Goal: Task Accomplishment & Management: Manage account settings

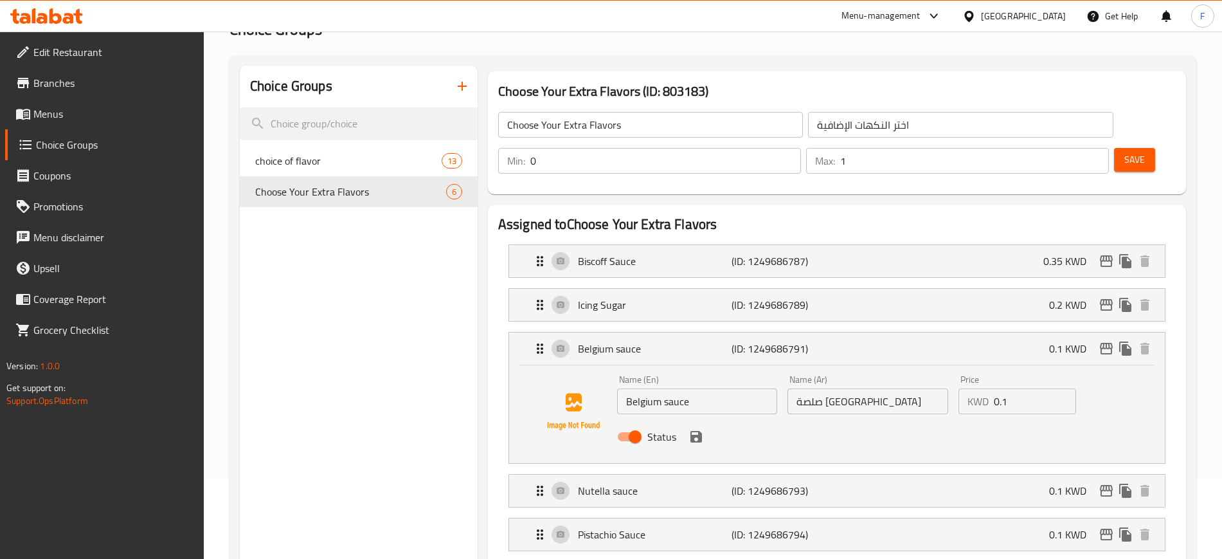
scroll to position [80, 0]
click at [1020, 388] on input "0.1" at bounding box center [1035, 401] width 82 height 26
drag, startPoint x: 1020, startPoint y: 364, endPoint x: 948, endPoint y: 351, distance: 72.5
click at [948, 370] on div "Name (En) [GEOGRAPHIC_DATA] sauce Name (En) Name (Ar) صلصة [GEOGRAPHIC_DATA] Na…" at bounding box center [868, 412] width 512 height 84
paste input "35"
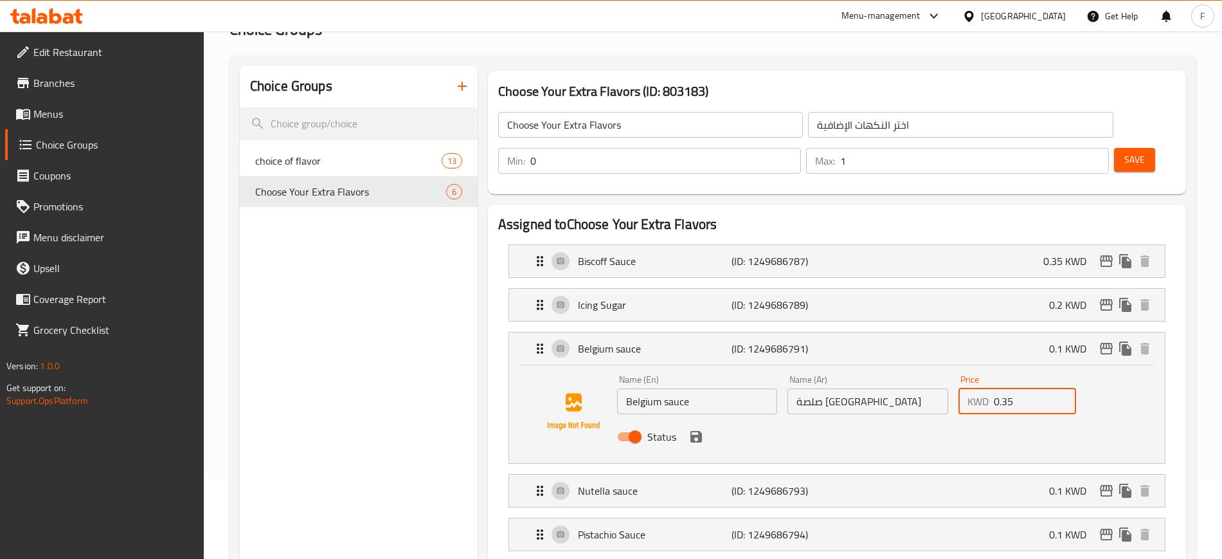
click at [692, 431] on icon "save" at bounding box center [697, 437] width 12 height 12
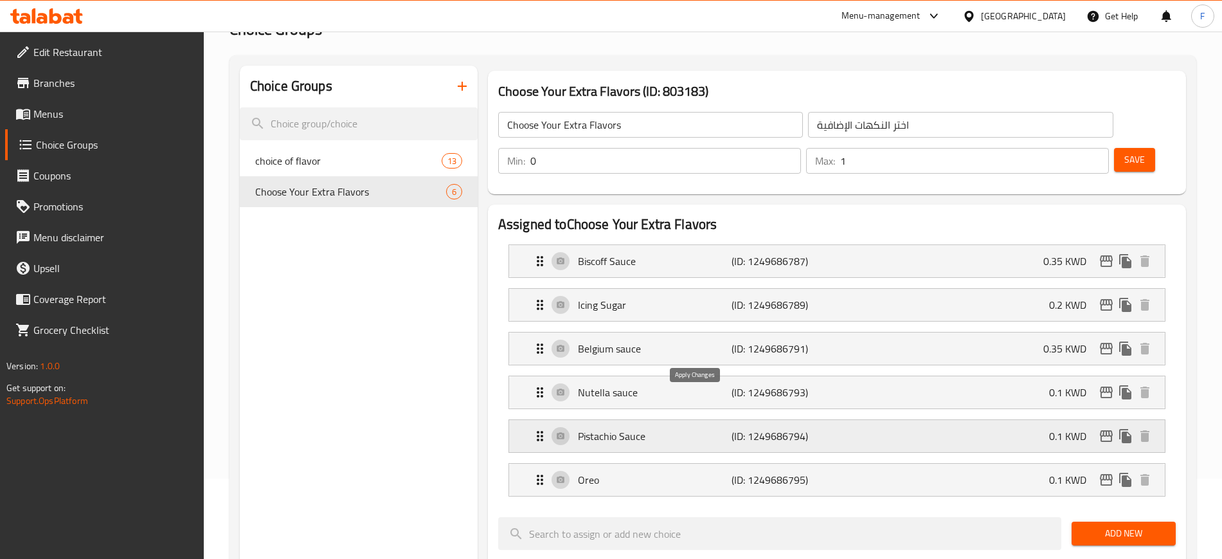
type input "0.35"
click at [638, 385] on p "Nutella sauce" at bounding box center [655, 392] width 154 height 15
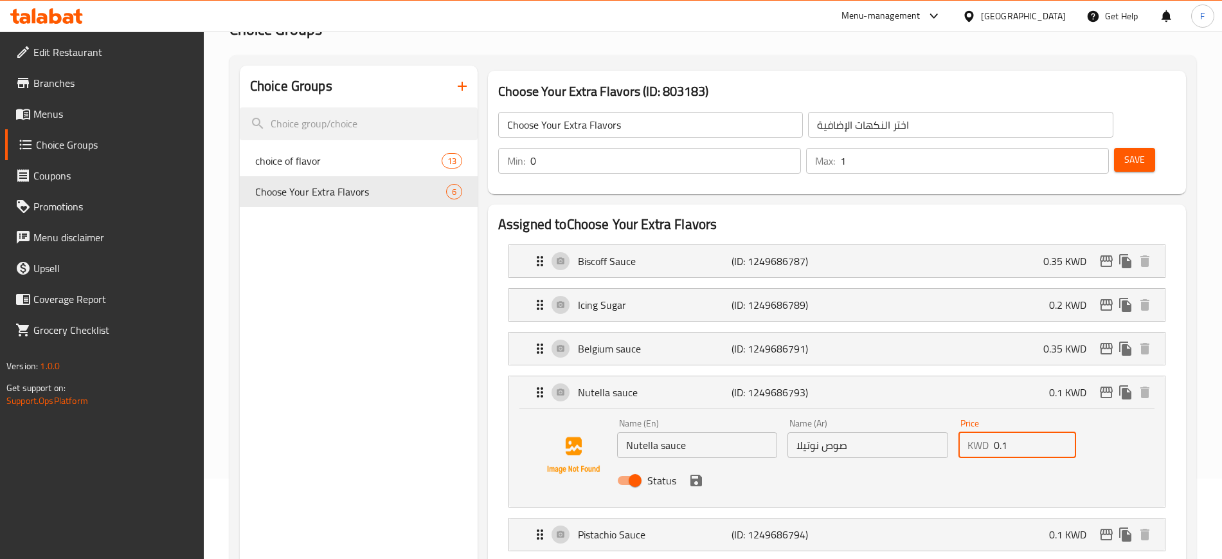
drag, startPoint x: 1030, startPoint y: 408, endPoint x: 945, endPoint y: 414, distance: 85.8
click at [945, 414] on div "Name (En) Nutella sauce Name (En) Name (Ar) صوص نوتيلا Name (Ar) Price KWD 0.1 …" at bounding box center [868, 455] width 512 height 84
paste input "35"
click at [698, 473] on icon "save" at bounding box center [696, 480] width 15 height 15
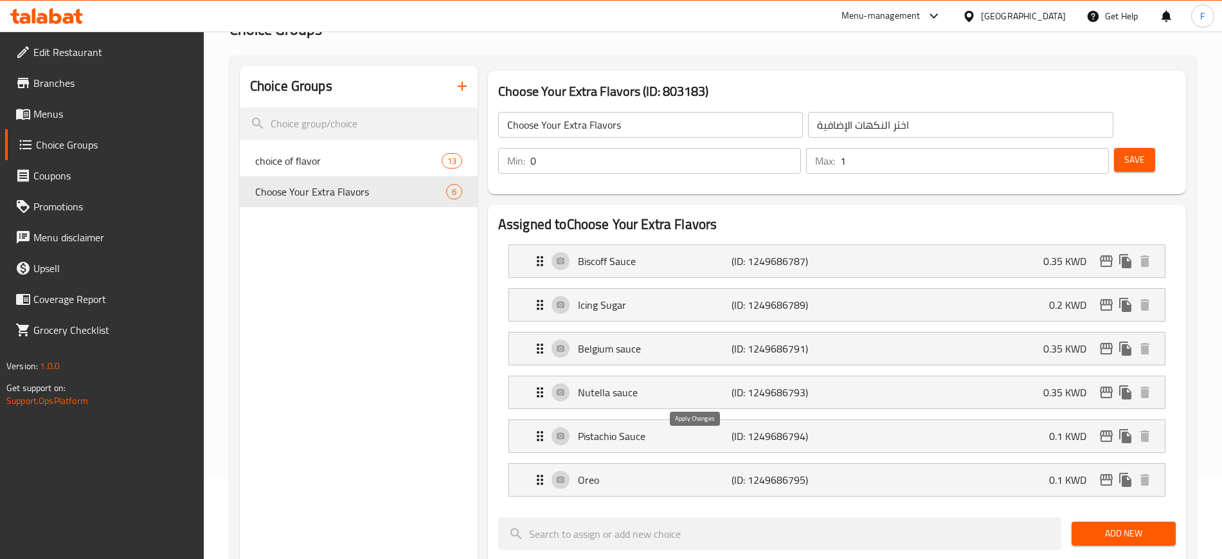
type input "0.35"
click at [698, 428] on p "Pistachio Sauce" at bounding box center [655, 435] width 154 height 15
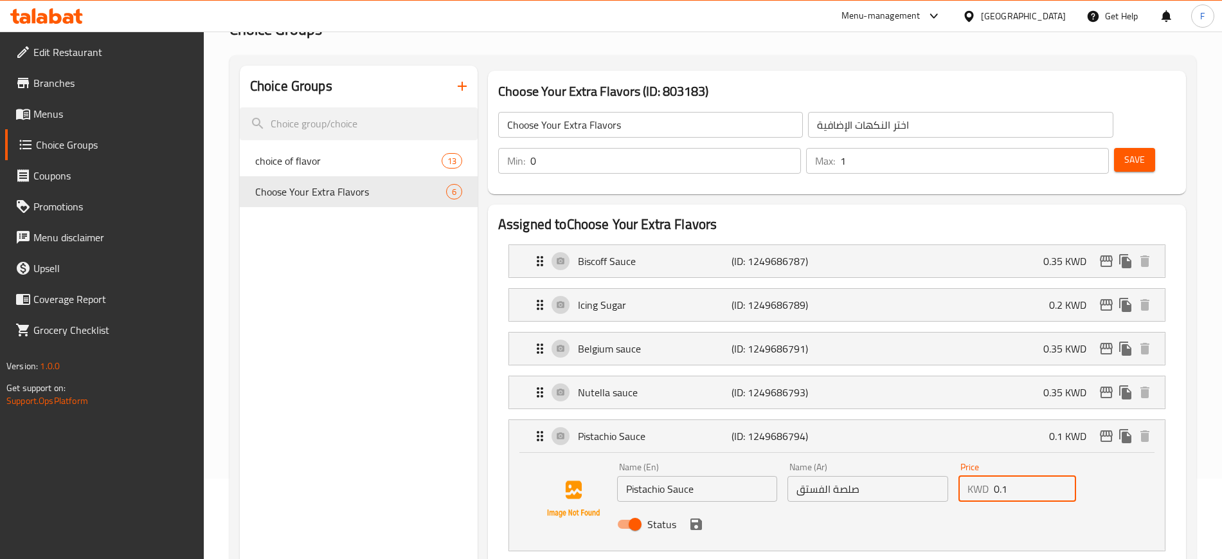
drag, startPoint x: 1029, startPoint y: 458, endPoint x: 873, endPoint y: 453, distance: 156.4
click at [873, 457] on div "Name (En) Pistachio Sauce Name (En) Name (Ar) صلصة الفستق Name (Ar) Price KWD 0…" at bounding box center [868, 499] width 512 height 84
paste input "35"
click at [692, 518] on icon "save" at bounding box center [697, 524] width 12 height 12
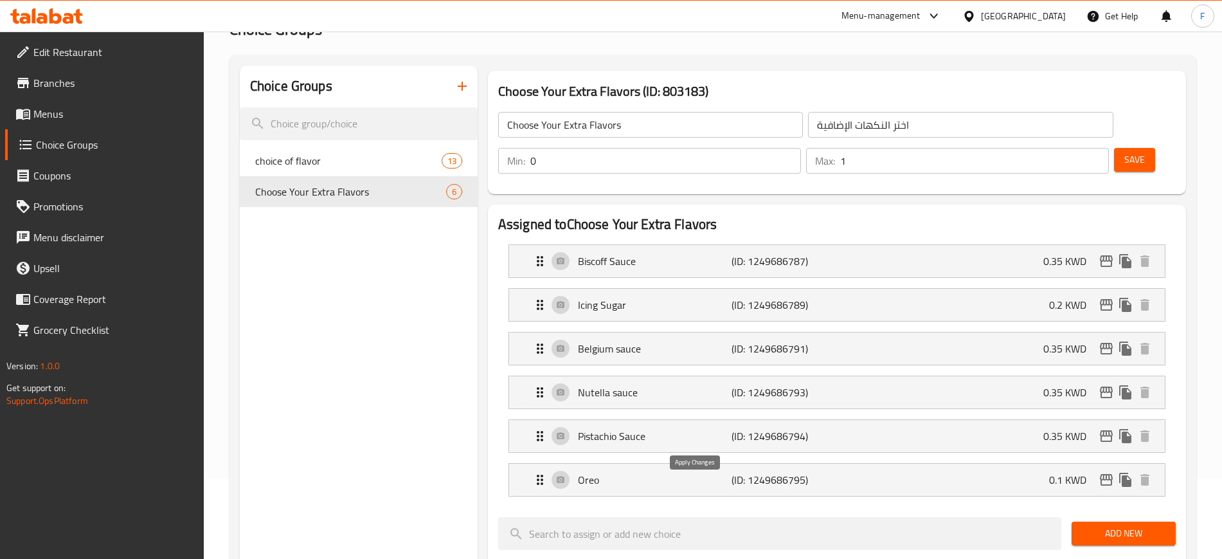
type input "0.35"
click at [887, 464] on div "Oreo (ID: 1249686795) 0.1 KWD" at bounding box center [840, 480] width 617 height 32
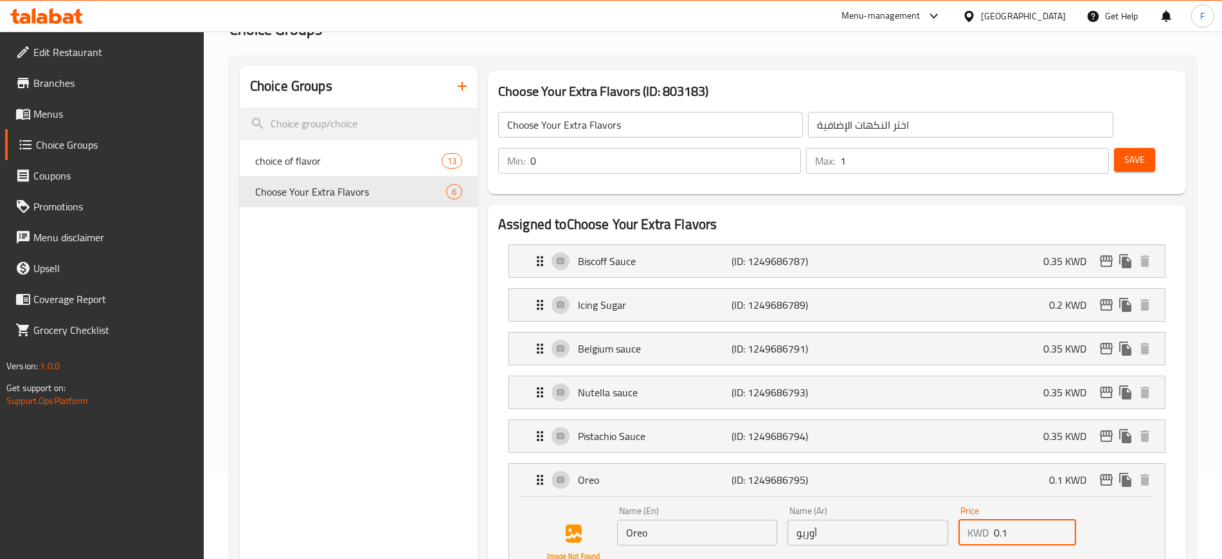
drag, startPoint x: 1033, startPoint y: 496, endPoint x: 831, endPoint y: 466, distance: 204.1
click at [891, 501] on div "Name (En) Oreo Name (En) Name (Ar) أوريو Name (Ar) Price KWD 0.1 Price Status" at bounding box center [868, 543] width 512 height 84
paste input "35"
type input "0.35"
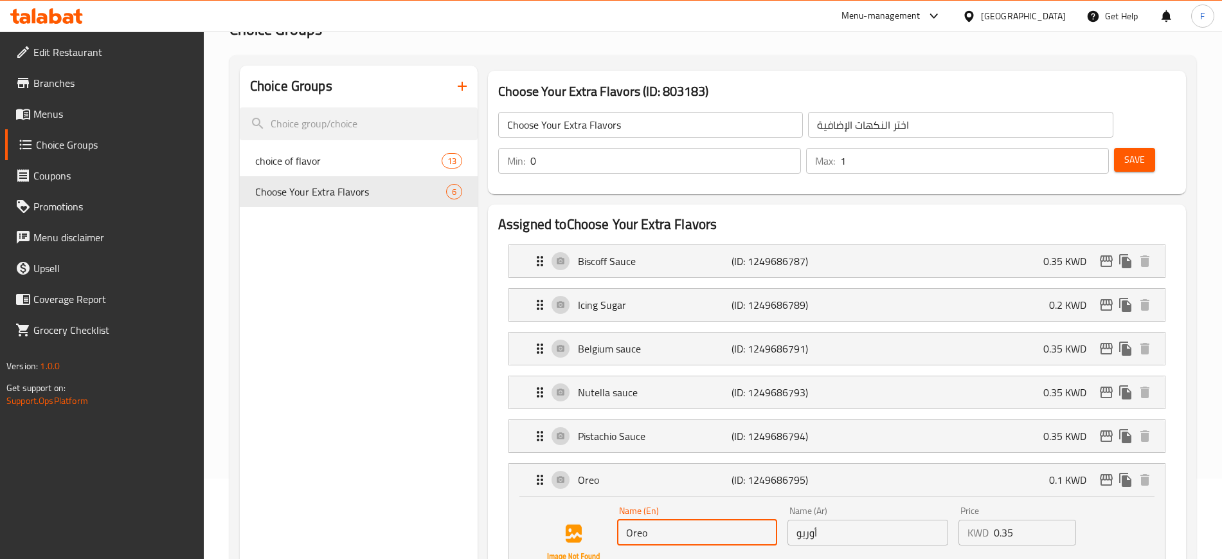
drag, startPoint x: 686, startPoint y: 507, endPoint x: 555, endPoint y: 507, distance: 131.2
click at [555, 507] on div "Name (En) Oreo Name (En) Name (Ar) أوريو Name (Ar) Price KWD 0.35 Price Status" at bounding box center [837, 542] width 615 height 87
paste input "oreo crunch"
drag, startPoint x: 631, startPoint y: 503, endPoint x: 622, endPoint y: 500, distance: 10.0
click at [622, 520] on input "oreo crunch" at bounding box center [697, 533] width 161 height 26
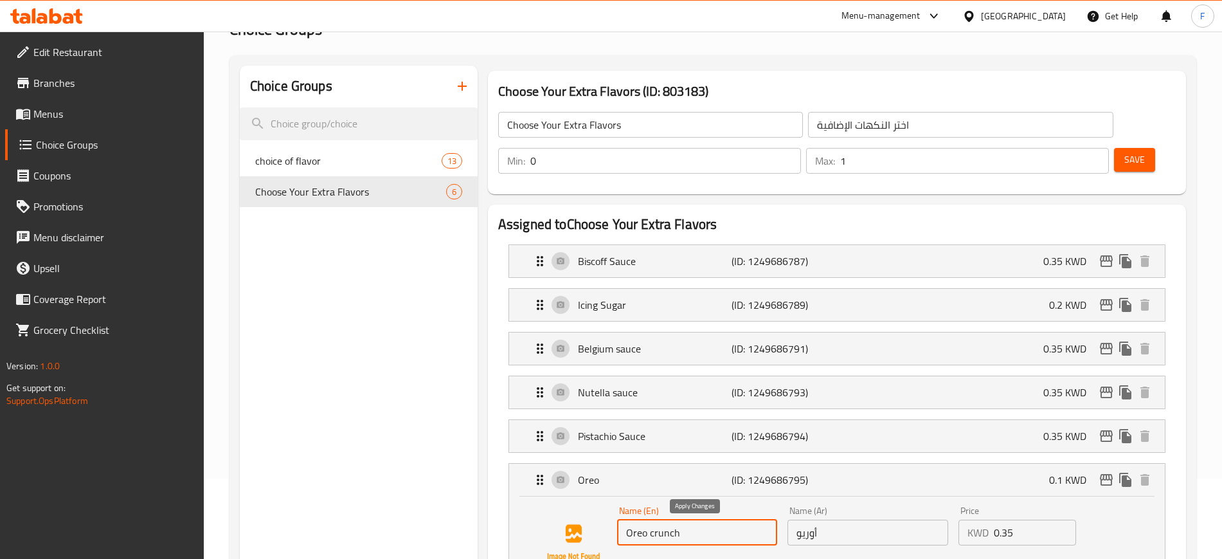
click at [696, 558] on icon "save" at bounding box center [696, 567] width 15 height 15
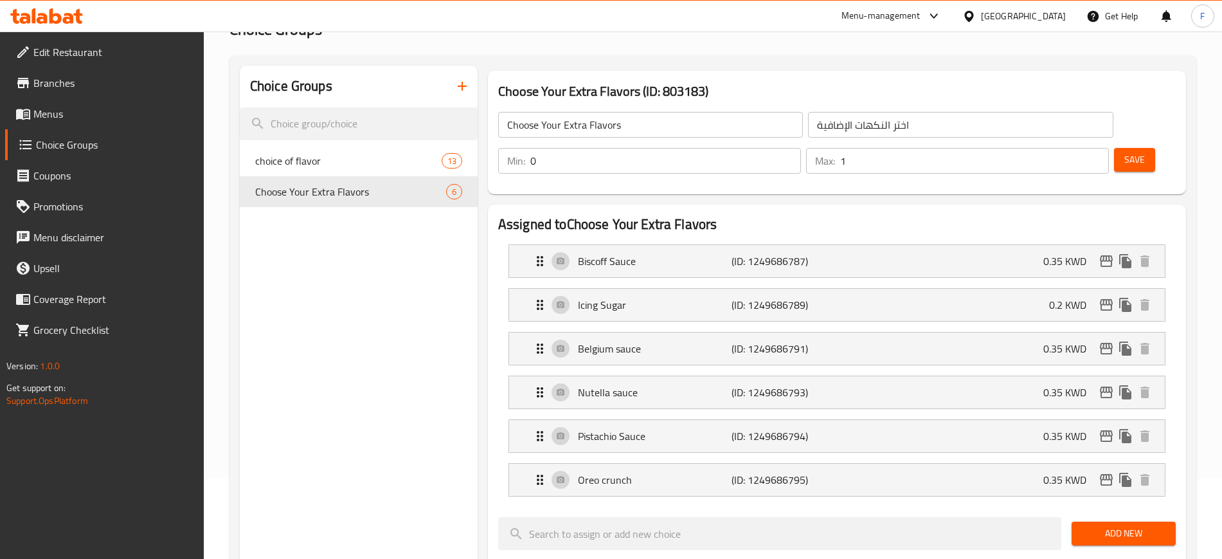
type input "Oreo crunch"
click at [1072, 148] on input "2" at bounding box center [974, 161] width 269 height 26
type input "3"
click at [1072, 148] on input "3" at bounding box center [974, 161] width 269 height 26
click at [1133, 525] on span "Add New" at bounding box center [1124, 533] width 84 height 16
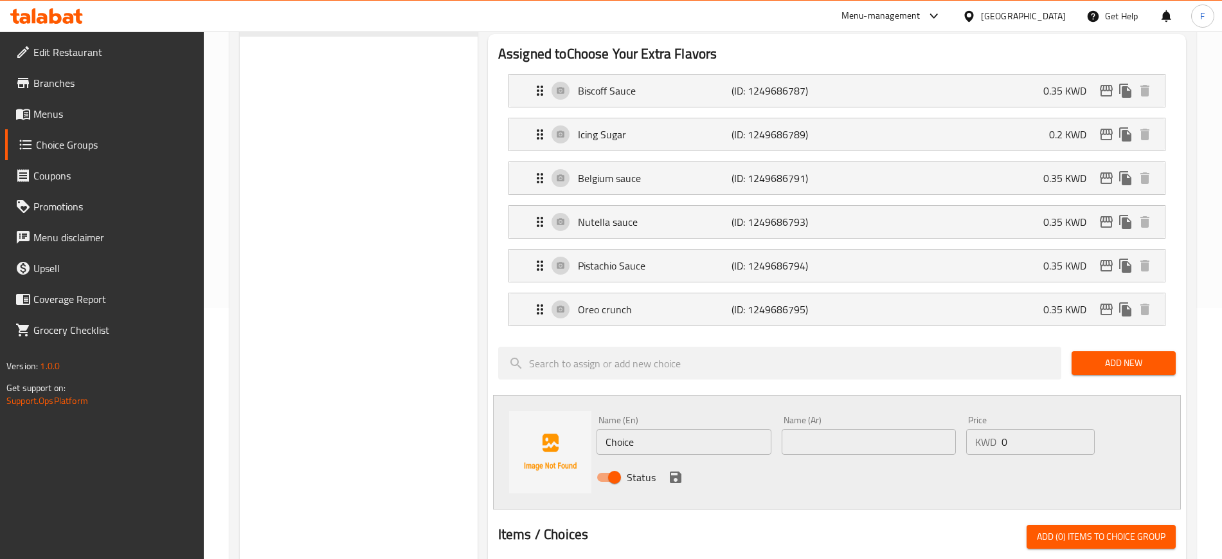
scroll to position [321, 0]
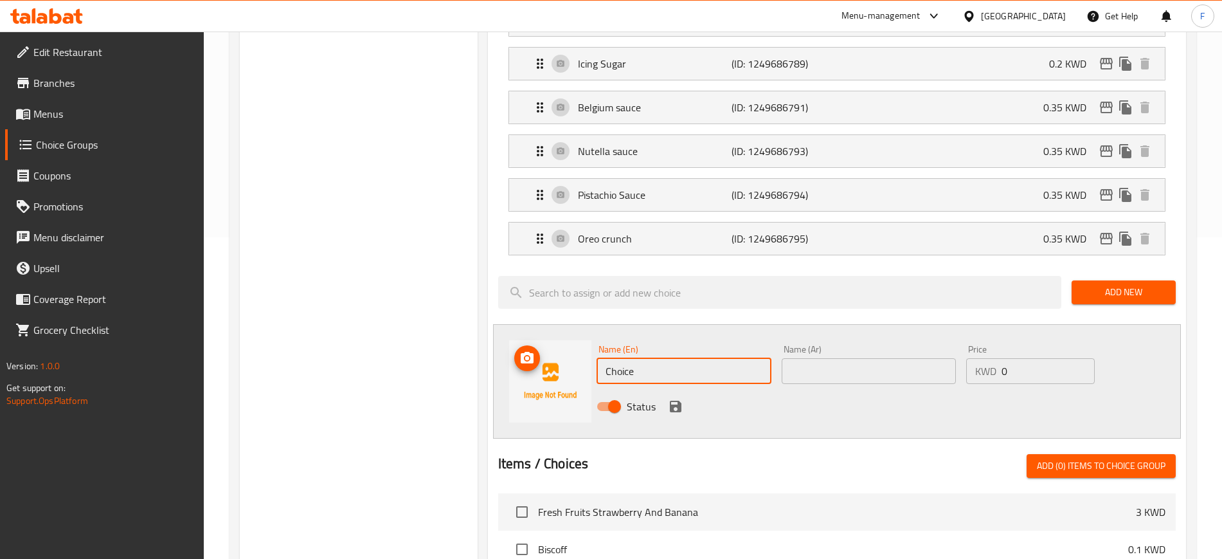
drag, startPoint x: 674, startPoint y: 344, endPoint x: 527, endPoint y: 359, distance: 148.0
click at [527, 359] on div "Name (En) Choice Name (En) Name (Ar) Name (Ar) Price KWD 0 Price Status" at bounding box center [837, 381] width 688 height 114
paste input "sprinkles"
type input "sprinkles"
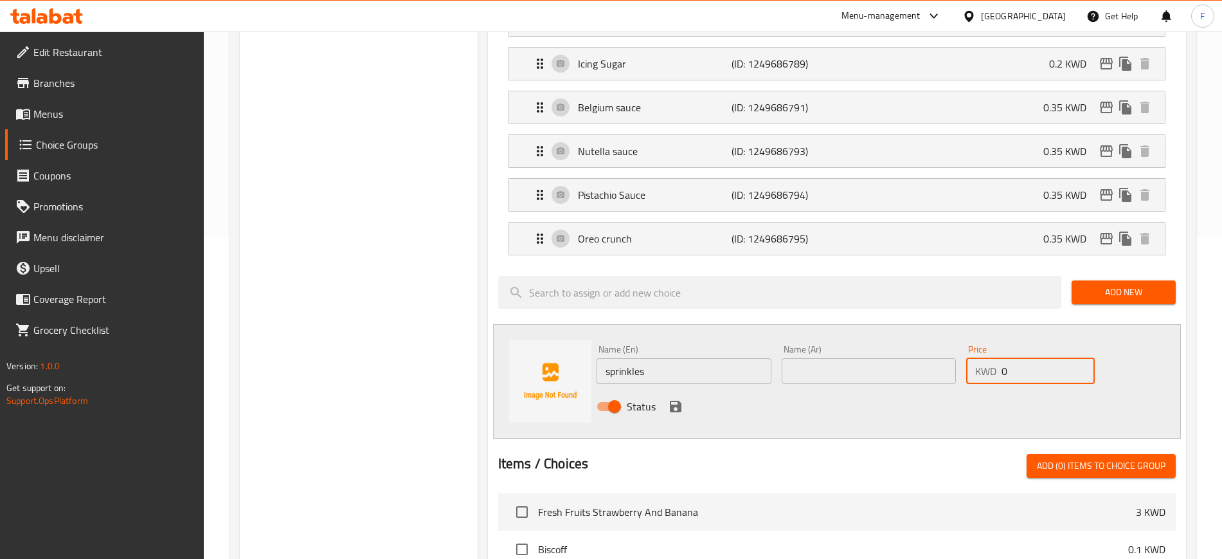
drag, startPoint x: 1024, startPoint y: 336, endPoint x: 854, endPoint y: 350, distance: 170.3
click at [860, 349] on div "Name (En) sprinkles Name (En) Name (Ar) Name (Ar) Price KWD 0 Price Status" at bounding box center [869, 381] width 555 height 84
paste input ".2"
type input "0.2"
click at [883, 358] on input "text" at bounding box center [869, 371] width 175 height 26
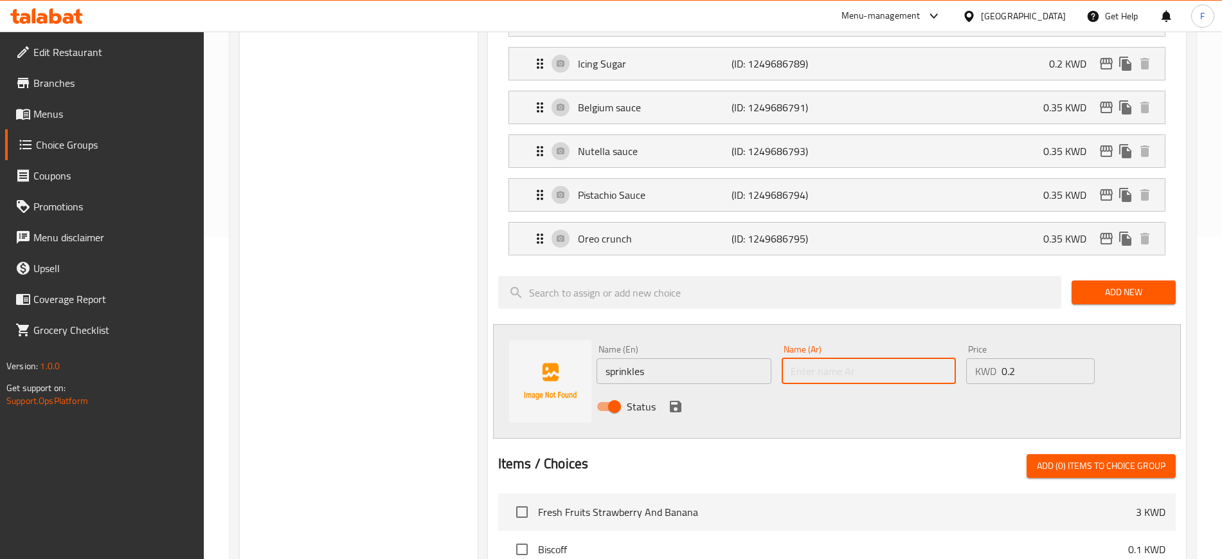
paste input "زينة الحلوى"
type input "زينة الحلوى"
click at [670, 399] on icon "save" at bounding box center [675, 406] width 15 height 15
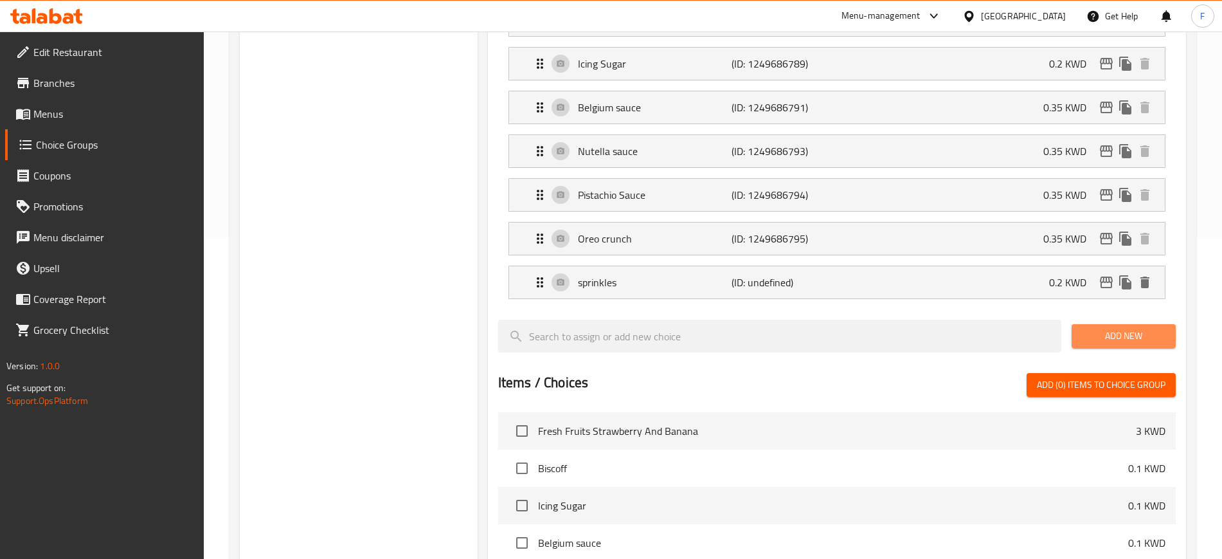
click at [1121, 328] on span "Add New" at bounding box center [1124, 336] width 84 height 16
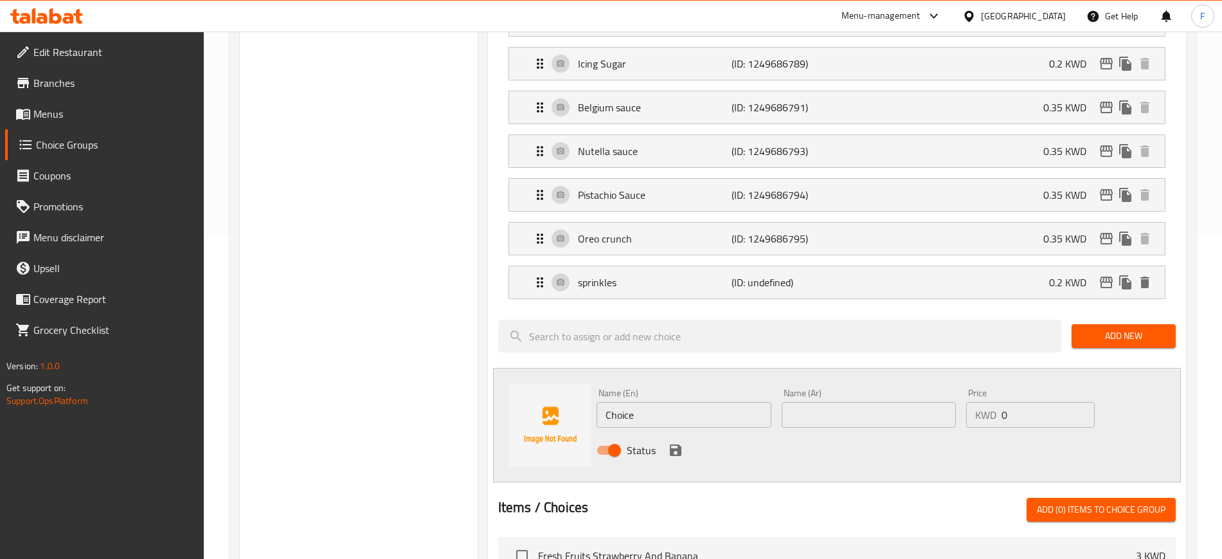
paste input "marshmallows"
drag, startPoint x: 553, startPoint y: 384, endPoint x: 406, endPoint y: 397, distance: 147.2
click at [422, 394] on div "Choice Groups choice of flavor 13 Choose Your Extra Flavors 6 Choose Your Extra…" at bounding box center [716, 398] width 952 height 1148
type input "marshmallows"
drag, startPoint x: 896, startPoint y: 377, endPoint x: 916, endPoint y: 84, distance: 294.5
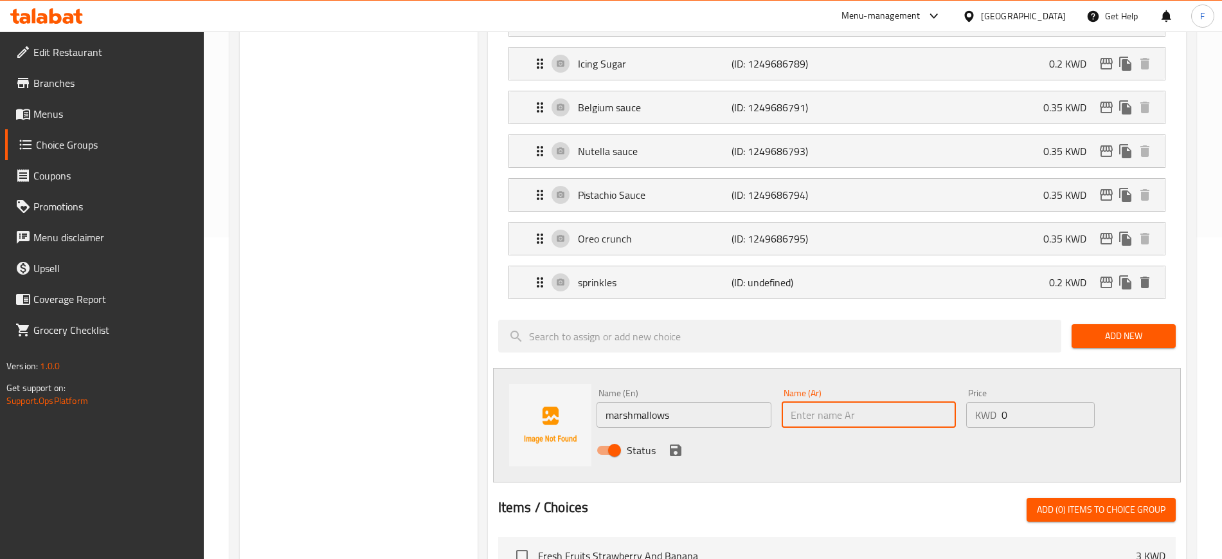
click at [896, 402] on input "text" at bounding box center [869, 415] width 175 height 26
paste input "مارشميلو"
type input "مارشميلو"
drag, startPoint x: 1018, startPoint y: 381, endPoint x: 900, endPoint y: 388, distance: 118.5
click at [906, 388] on div "Name (En) marshmallows Name (En) Name (Ar) مارشميلو Name (Ar) Price KWD 0 Price…" at bounding box center [869, 425] width 555 height 84
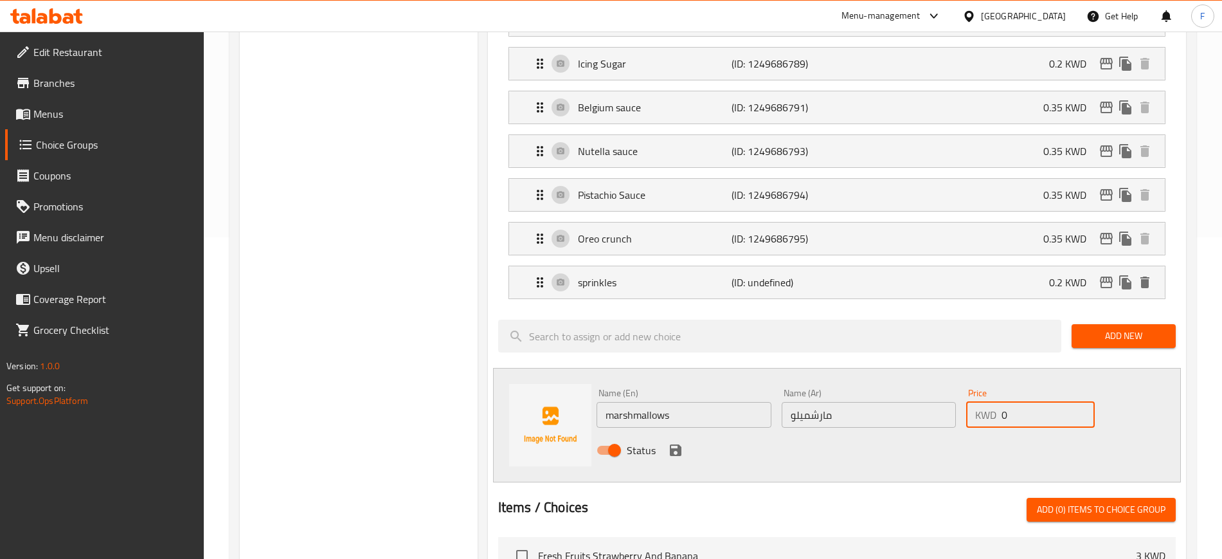
paste input ".25"
type input "0.25"
click at [676, 442] on icon "save" at bounding box center [675, 449] width 15 height 15
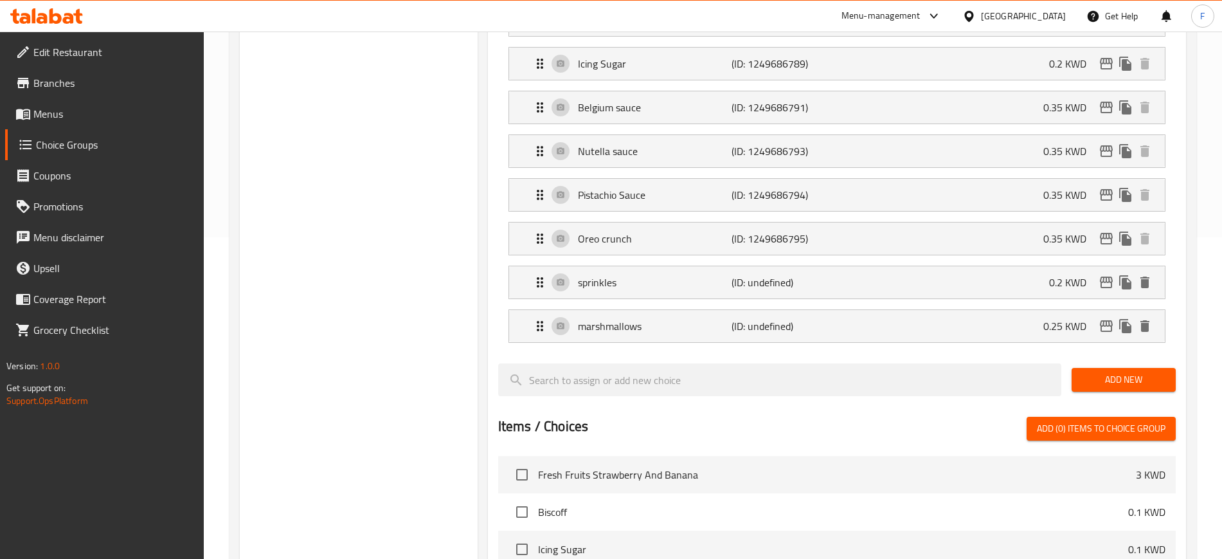
click at [1141, 372] on span "Add New" at bounding box center [1124, 380] width 84 height 16
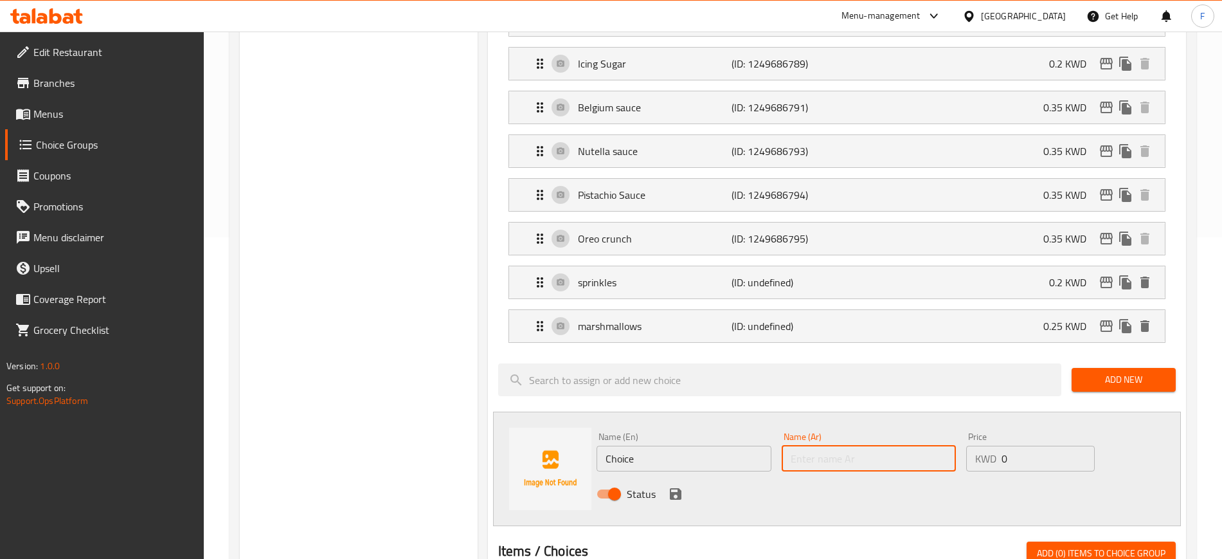
drag, startPoint x: 882, startPoint y: 429, endPoint x: 835, endPoint y: 441, distance: 48.5
click at [879, 446] on input "text" at bounding box center [869, 459] width 175 height 26
paste input "صوص الكندر"
type input "صوص الكندر"
drag, startPoint x: 1027, startPoint y: 418, endPoint x: 881, endPoint y: 433, distance: 146.8
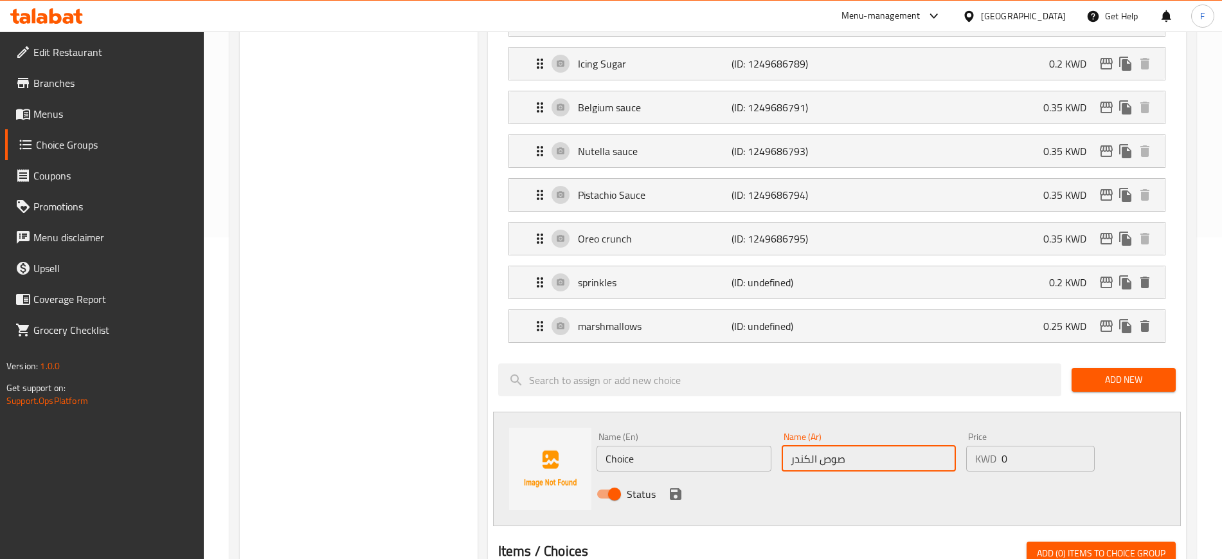
click at [881, 433] on div "Name (En) Choice Name (En) Name (Ar) صوص الكندر Name (Ar) Price KWD 0 Price Sta…" at bounding box center [869, 469] width 555 height 84
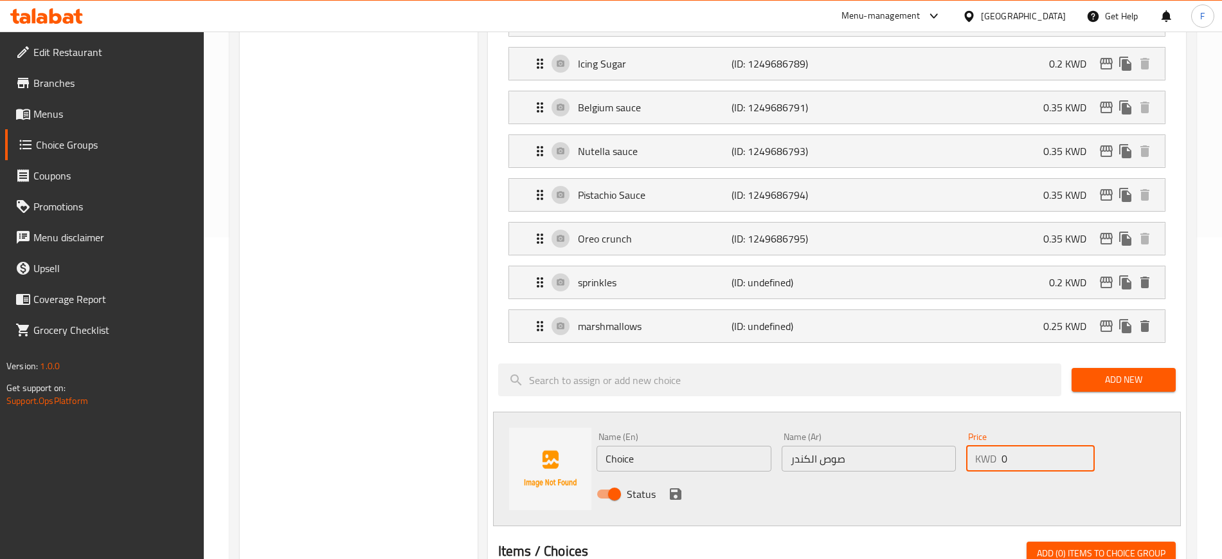
paste input ".35"
type input "0.35"
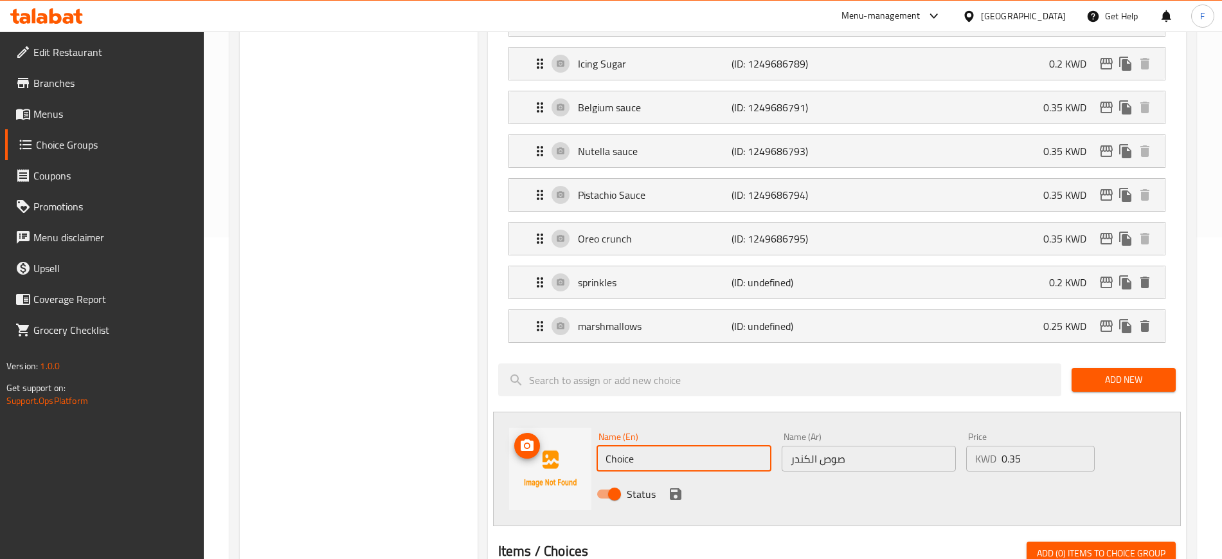
drag, startPoint x: 656, startPoint y: 412, endPoint x: 530, endPoint y: 429, distance: 126.5
click at [530, 429] on div "Name (En) Choice Name (En) Name (Ar) صوص الكندر Name (Ar) Price KWD 0.35 Price …" at bounding box center [837, 469] width 688 height 114
paste input "kinder sau"
type input "kinder sauce"
click at [678, 488] on icon "save" at bounding box center [676, 494] width 12 height 12
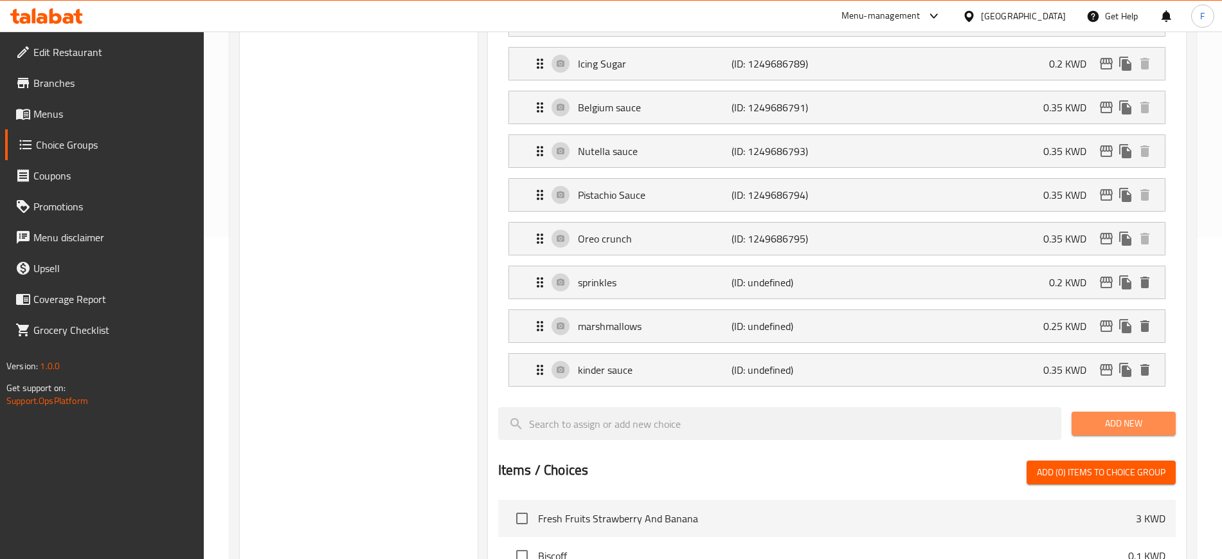
click at [1139, 415] on span "Add New" at bounding box center [1124, 423] width 84 height 16
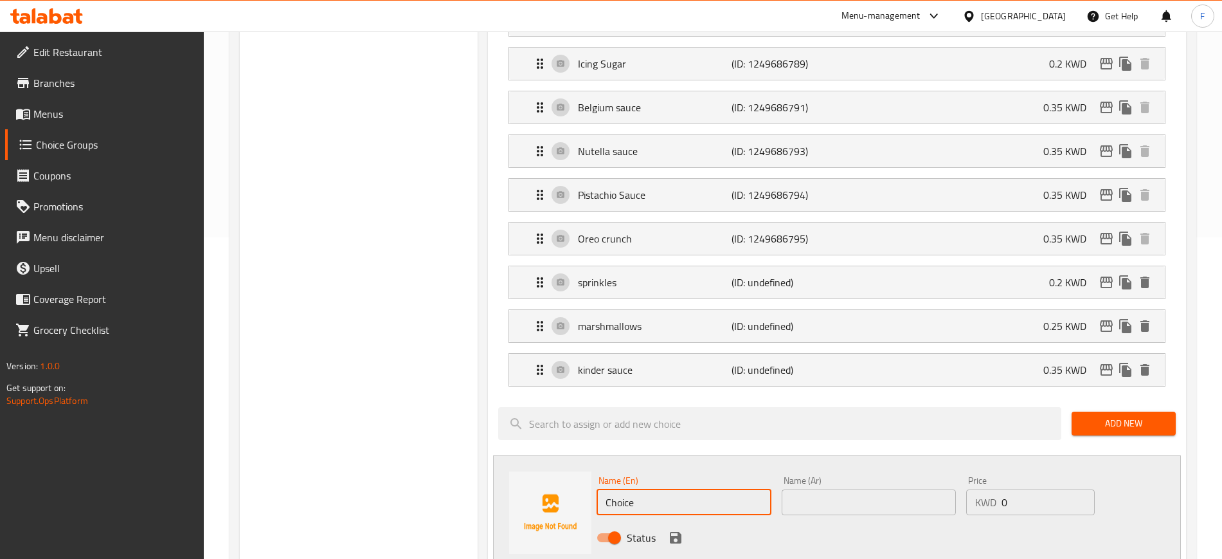
drag, startPoint x: 684, startPoint y: 477, endPoint x: 514, endPoint y: 466, distance: 170.1
click at [519, 464] on div "Name (En) Choice Name (En) Name (Ar) Name (Ar) Price KWD 0 Price Status" at bounding box center [837, 512] width 688 height 114
paste input "dark chocolat"
type input "dark chocolate"
drag, startPoint x: 1029, startPoint y: 470, endPoint x: 892, endPoint y: 469, distance: 137.0
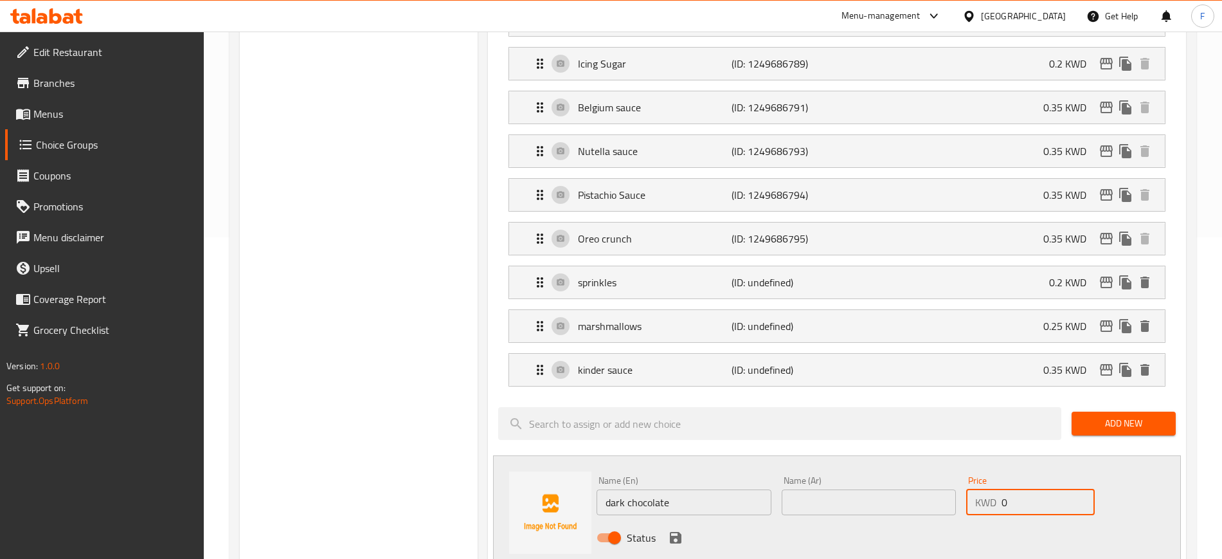
click at [912, 479] on div "Name (En) dark chocolate Name (En) Name (Ar) Name (Ar) Price KWD 0 Price Status" at bounding box center [869, 513] width 555 height 84
paste input ".35"
type input "0.35"
click at [853, 489] on input "text" at bounding box center [869, 502] width 175 height 26
paste input "الشوكولاتة الداكنة"
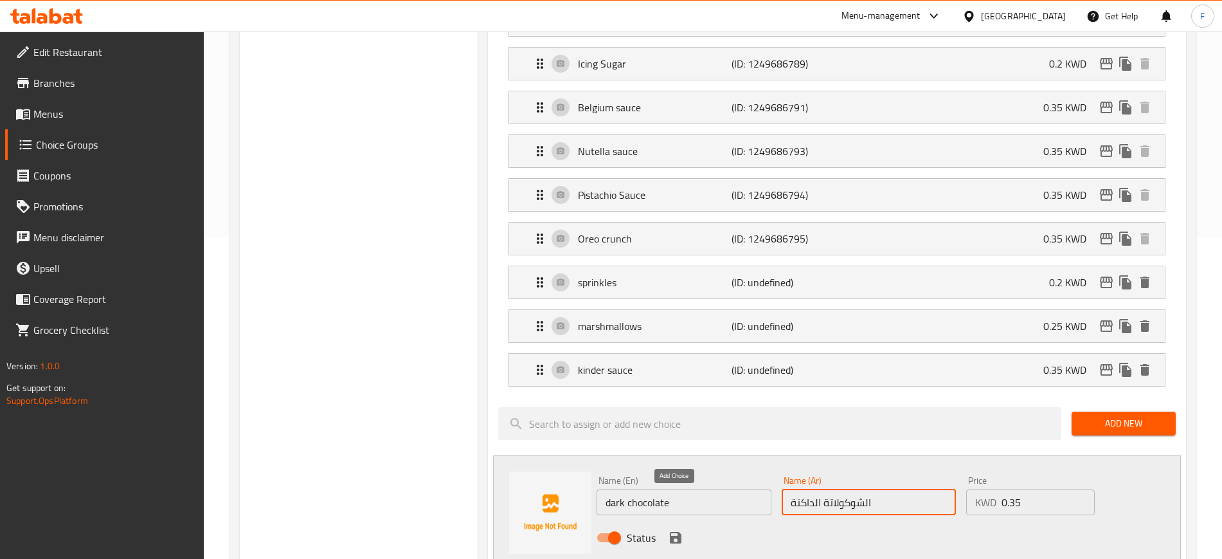
type input "الشوكولاتة الداكنة"
click at [671, 532] on icon "save" at bounding box center [676, 538] width 12 height 12
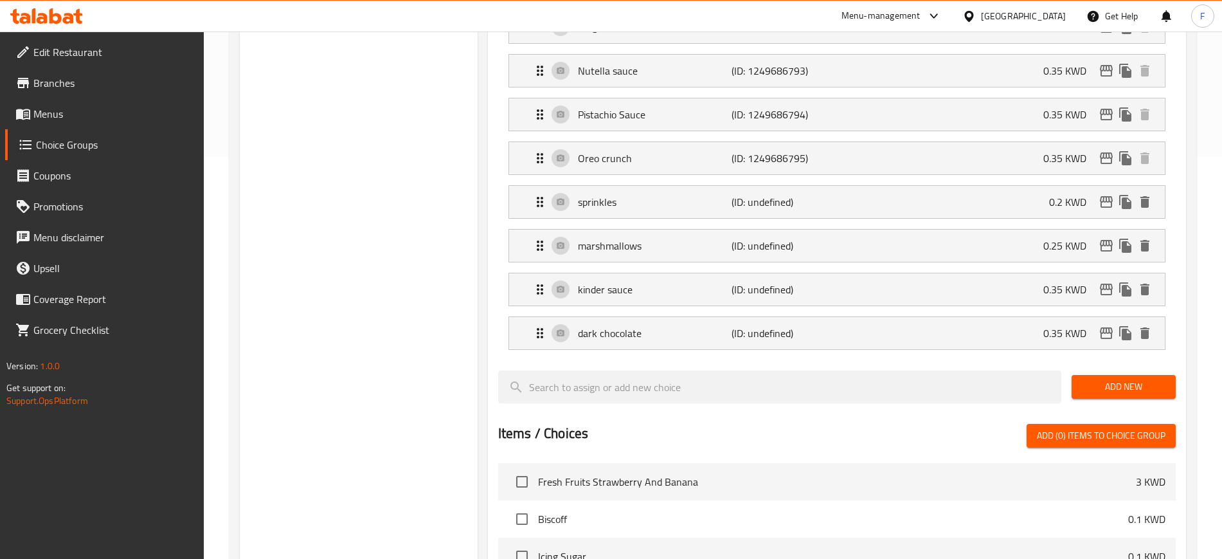
click at [1138, 379] on span "Add New" at bounding box center [1124, 387] width 84 height 16
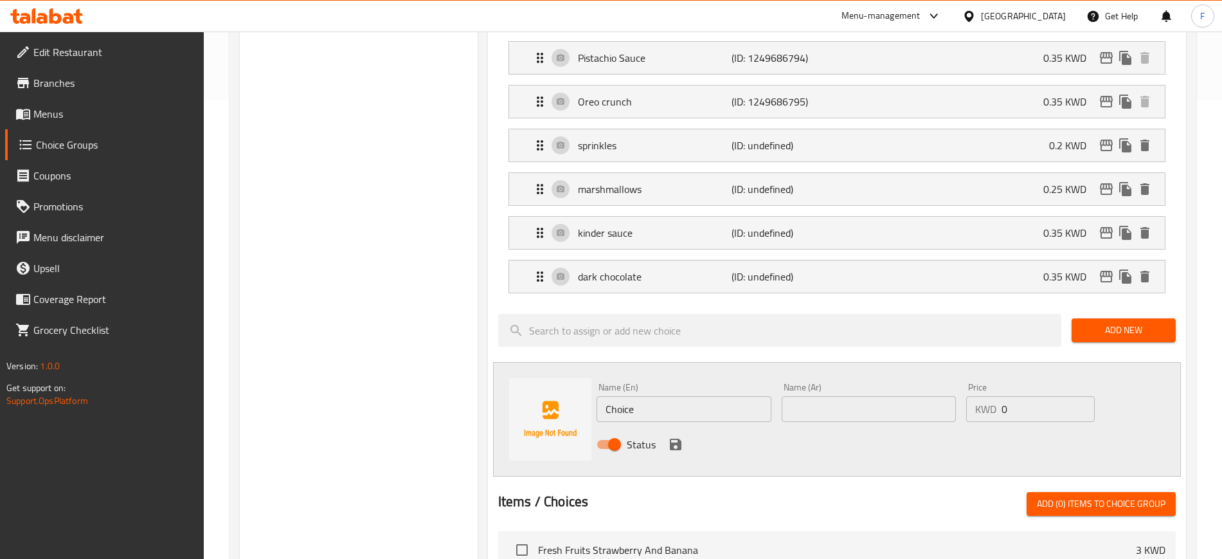
scroll to position [563, 0]
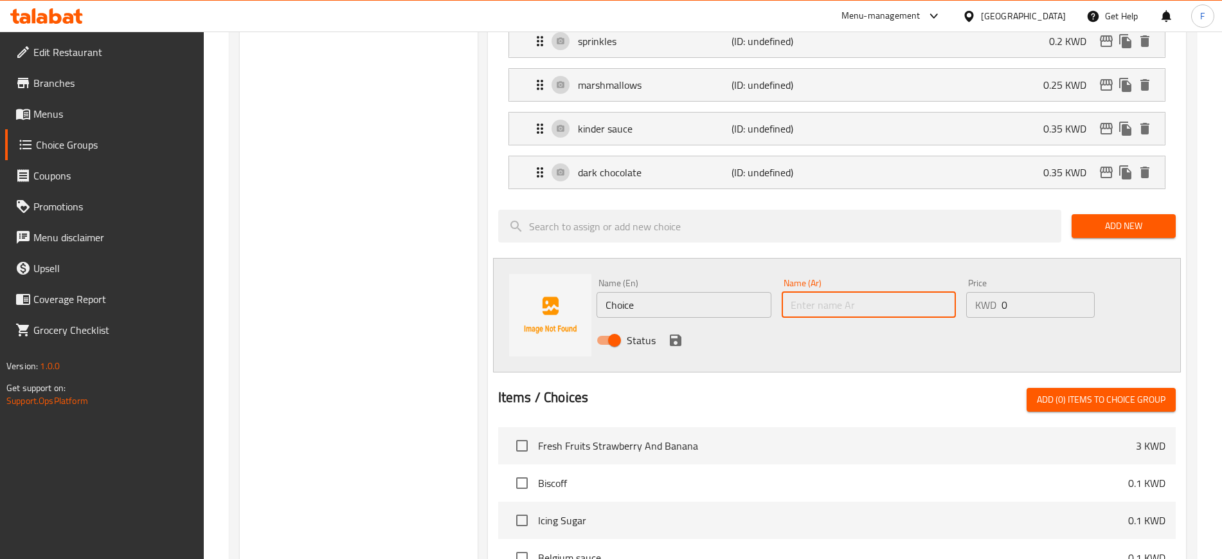
click at [792, 292] on input "text" at bounding box center [869, 305] width 175 height 26
paste input "الشوكولاتة البيضاء"
type input "الشوكولاتة البيضاء"
click at [1029, 278] on div "Price KWD 0 Price" at bounding box center [1030, 297] width 129 height 39
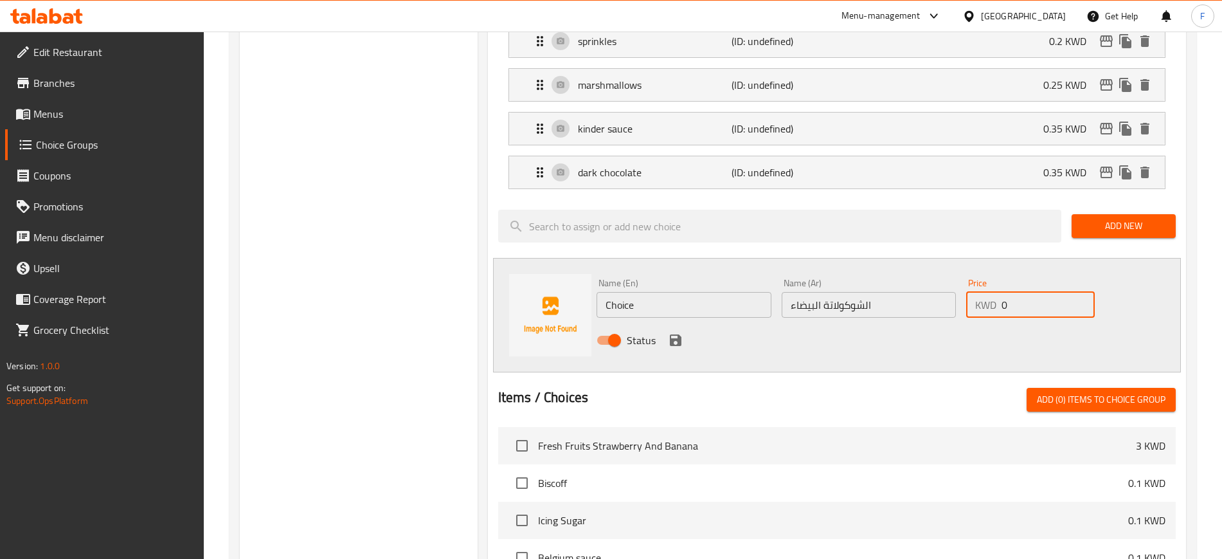
drag, startPoint x: 1029, startPoint y: 264, endPoint x: 945, endPoint y: 275, distance: 84.9
click at [946, 275] on div "Name (En) Choice Name (En) Name (Ar) الشوكولاتة البيضاء Name (Ar) Price KWD 0 P…" at bounding box center [869, 315] width 555 height 84
paste input ".35"
type input "0.35"
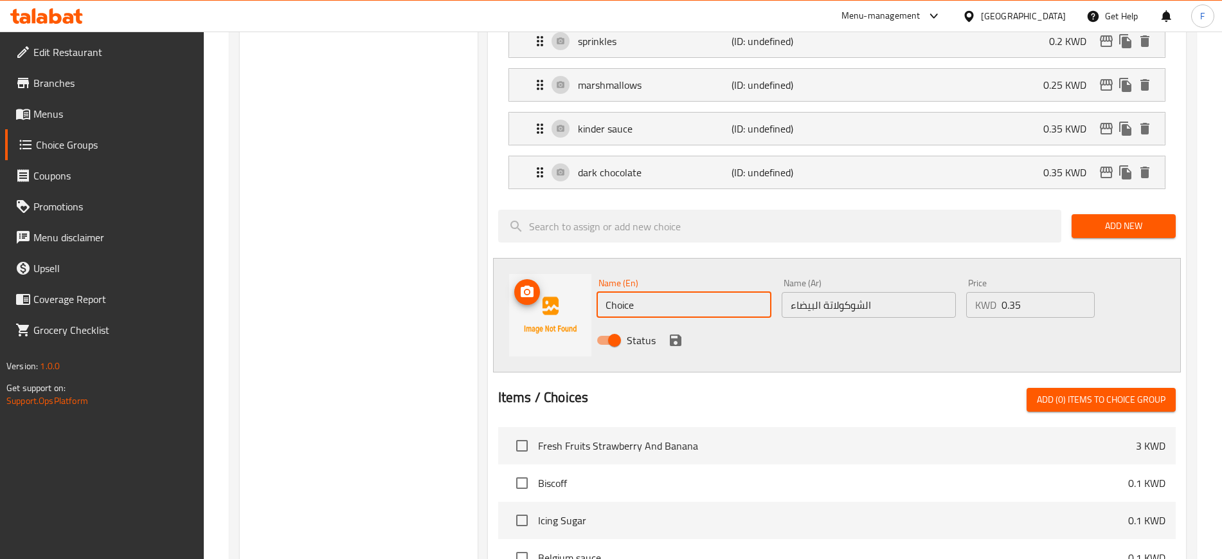
drag, startPoint x: 656, startPoint y: 271, endPoint x: 565, endPoint y: 271, distance: 91.9
click at [565, 271] on div "Name (En) Choice Name (En) Name (Ar) الشوكولاتة البيضاء Name (Ar) Price KWD 0.3…" at bounding box center [837, 315] width 688 height 114
paste input "white chocolat"
type input "white chocolate"
click at [682, 332] on icon "save" at bounding box center [675, 339] width 15 height 15
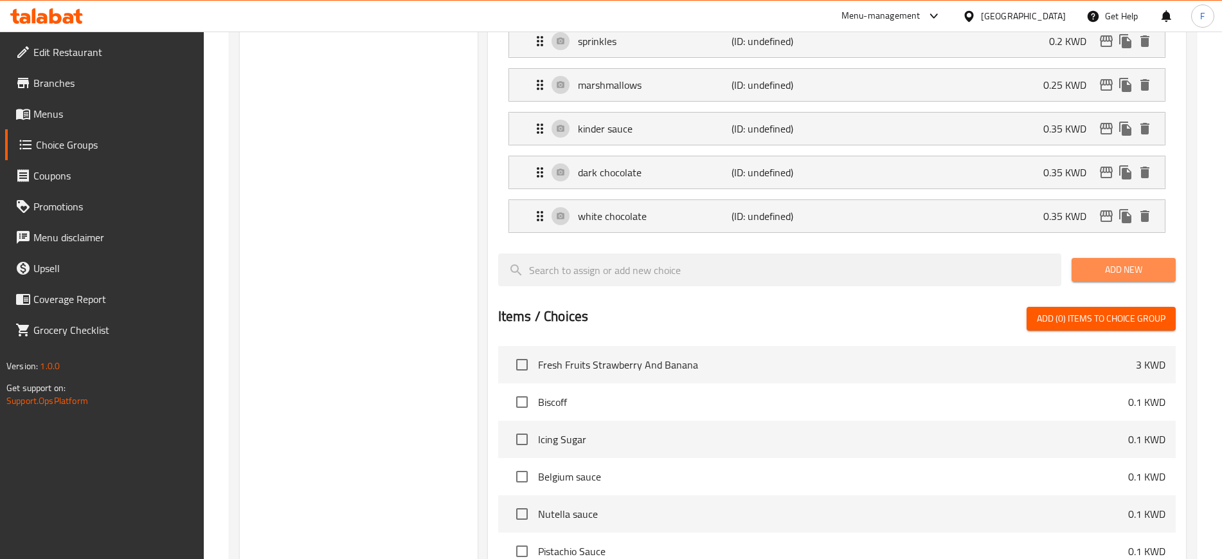
click at [1157, 262] on span "Add New" at bounding box center [1124, 270] width 84 height 16
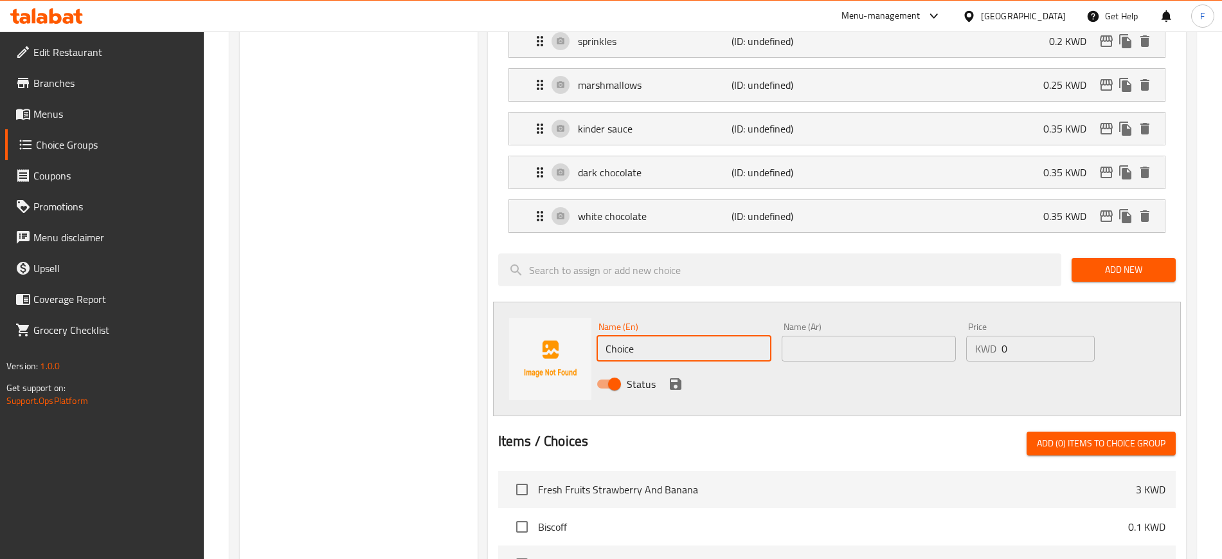
drag, startPoint x: 638, startPoint y: 308, endPoint x: 520, endPoint y: 309, distance: 117.7
click at [520, 309] on div "Name (En) Choice Name (En) Name (Ar) Name (Ar) Price KWD 0 Price Status" at bounding box center [837, 359] width 688 height 114
paste input "honey"
type input "honey"
drag, startPoint x: 1026, startPoint y: 311, endPoint x: 909, endPoint y: 291, distance: 119.2
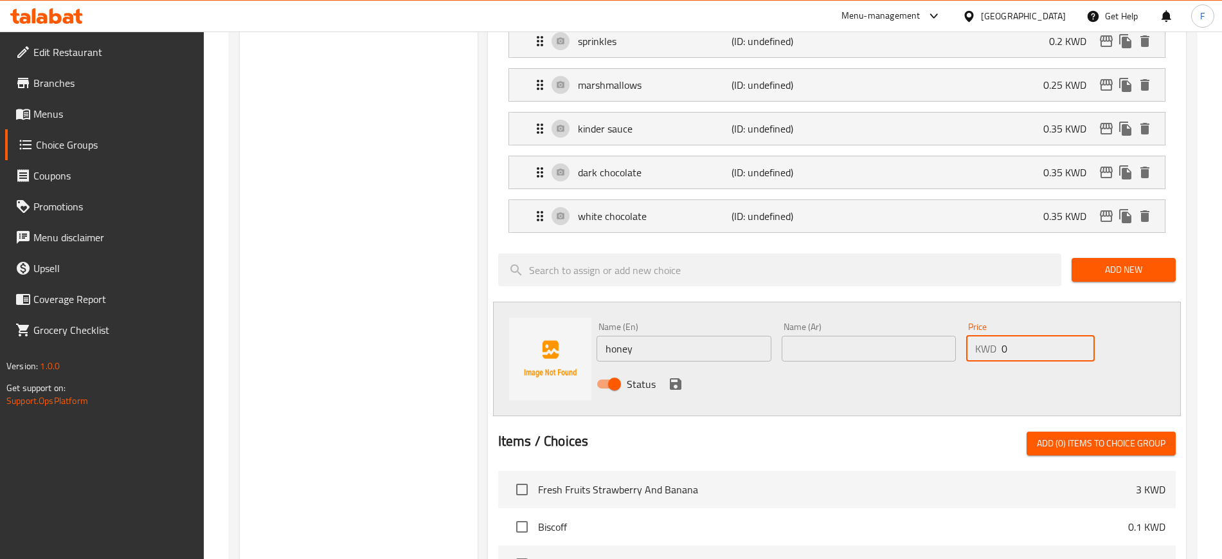
click at [954, 317] on div "Name (En) honey Name (En) Name (Ar) Name (Ar) Price KWD 0 Price Status" at bounding box center [869, 359] width 555 height 84
paste input ".35"
type input "0.35"
click at [818, 336] on input "text" at bounding box center [869, 349] width 175 height 26
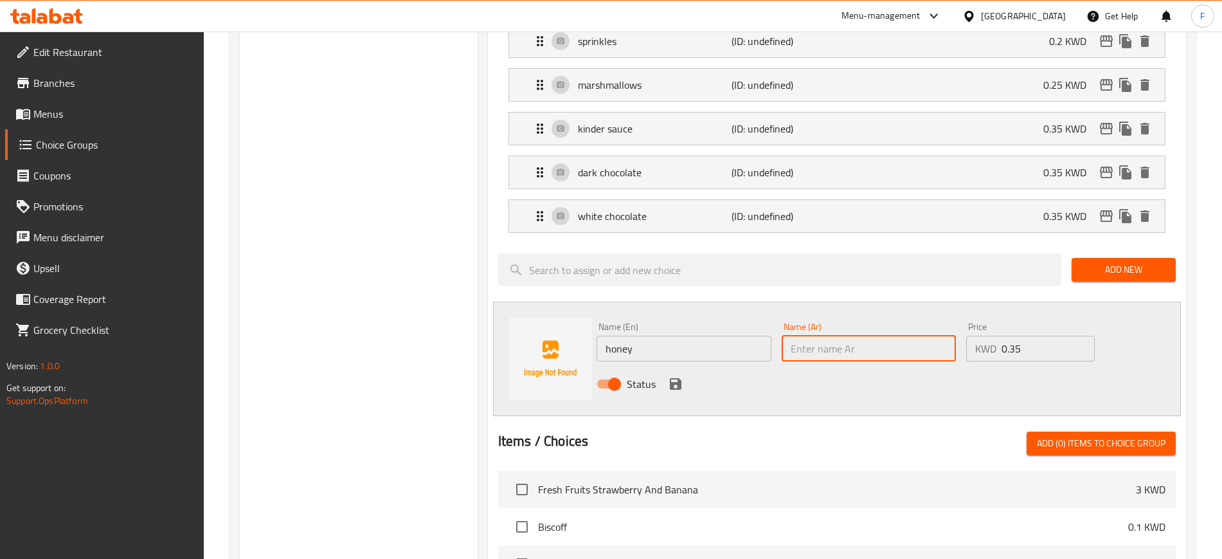
paste input "عسل"
type input "عسل"
click at [680, 378] on icon "save" at bounding box center [676, 384] width 12 height 12
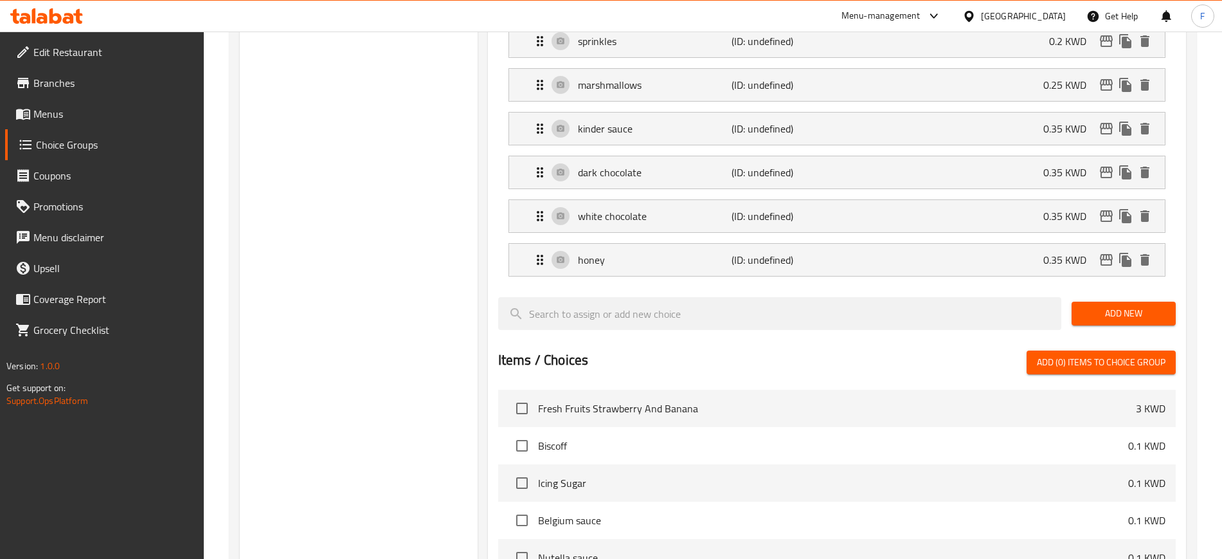
click at [1120, 305] on span "Add New" at bounding box center [1124, 313] width 84 height 16
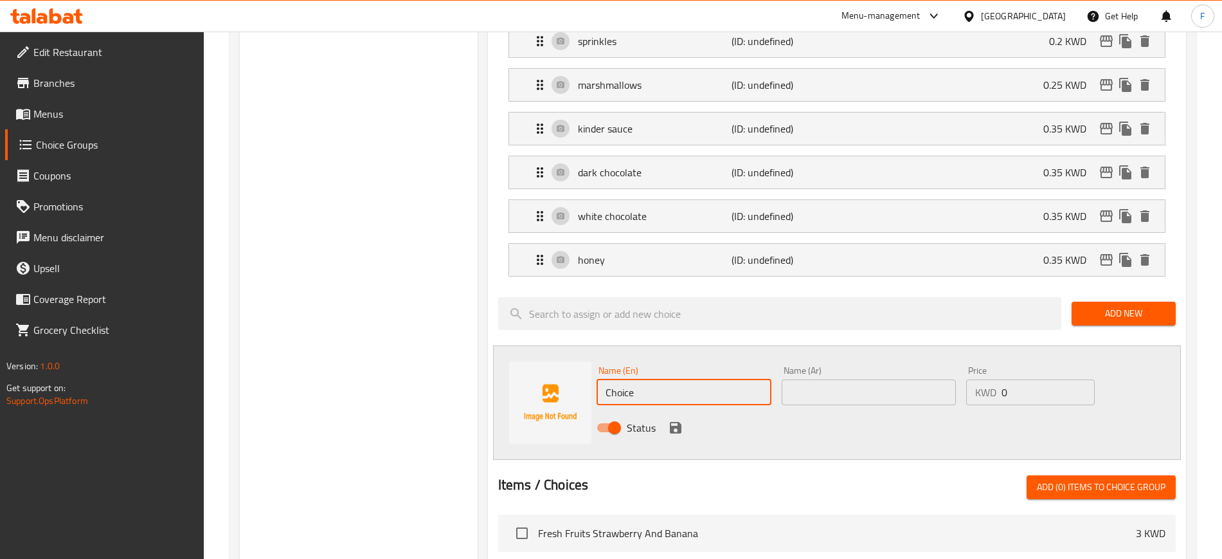
drag, startPoint x: 671, startPoint y: 344, endPoint x: 361, endPoint y: 381, distance: 312.2
click at [370, 381] on div "Choice Groups choice of flavor 13 Choose Your Extra Flavors 6 Choose Your Extra…" at bounding box center [716, 266] width 952 height 1366
paste input "vanila ice cream"
drag, startPoint x: 611, startPoint y: 360, endPoint x: 597, endPoint y: 357, distance: 14.4
click at [597, 379] on input "vanilla ice cream" at bounding box center [684, 392] width 175 height 26
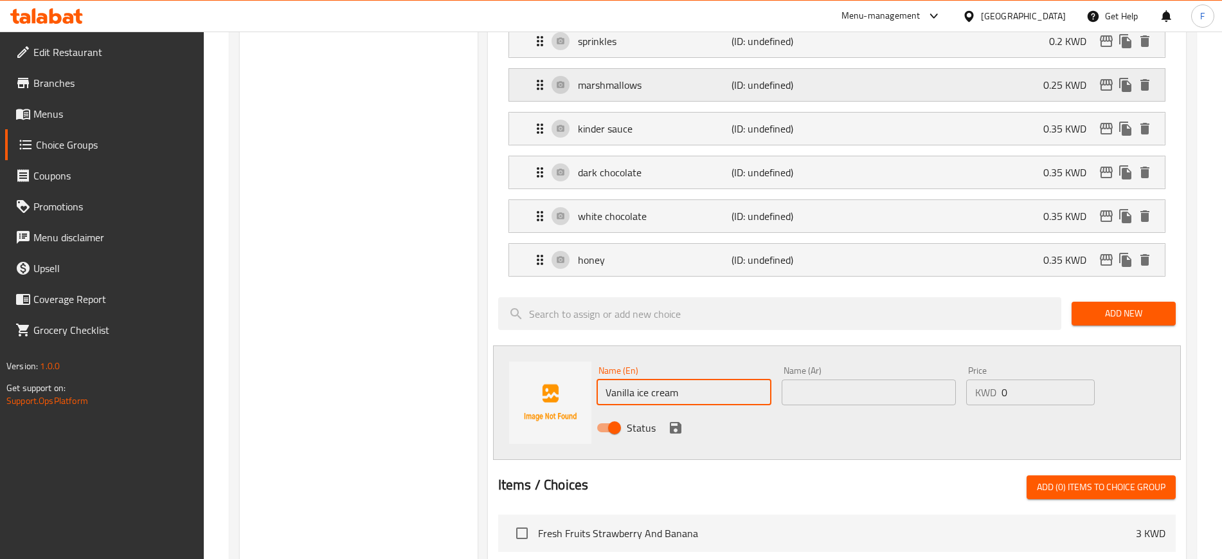
type input "Vanilla ice cream"
drag, startPoint x: 1026, startPoint y: 358, endPoint x: 923, endPoint y: 361, distance: 102.3
click at [923, 361] on div "Name (En) Vanilla ice cream Name (En) Name (Ar) Name (Ar) Price KWD 0 Price Sta…" at bounding box center [869, 403] width 555 height 84
paste input ".3"
type input "0.3"
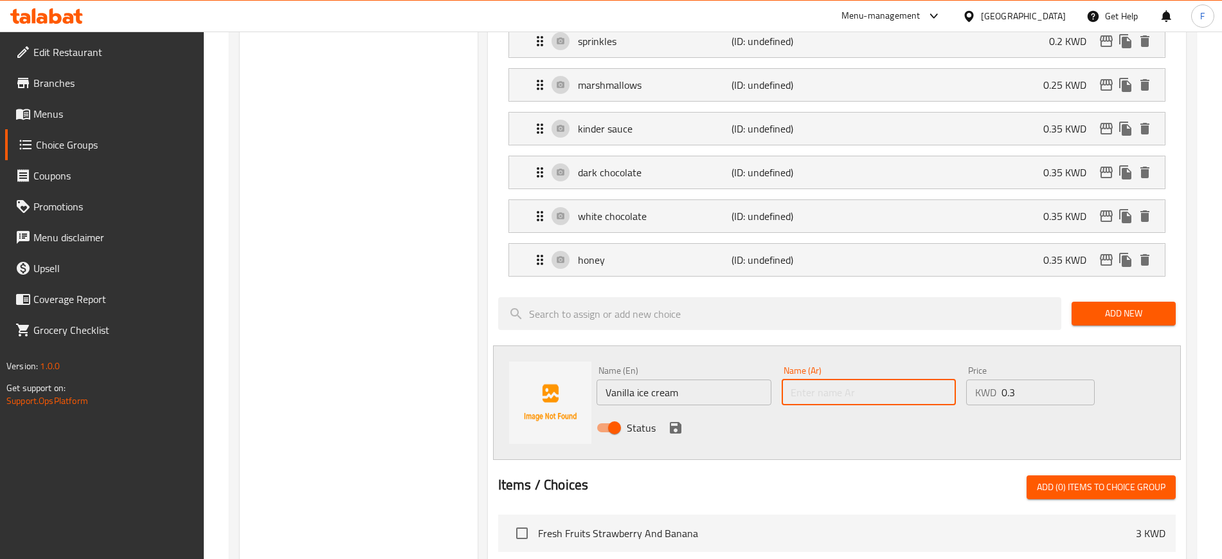
click at [810, 379] on input "text" at bounding box center [869, 392] width 175 height 26
paste input "آيس [PERSON_NAME]"
type input "آيس [PERSON_NAME]"
click at [681, 420] on icon "save" at bounding box center [675, 427] width 15 height 15
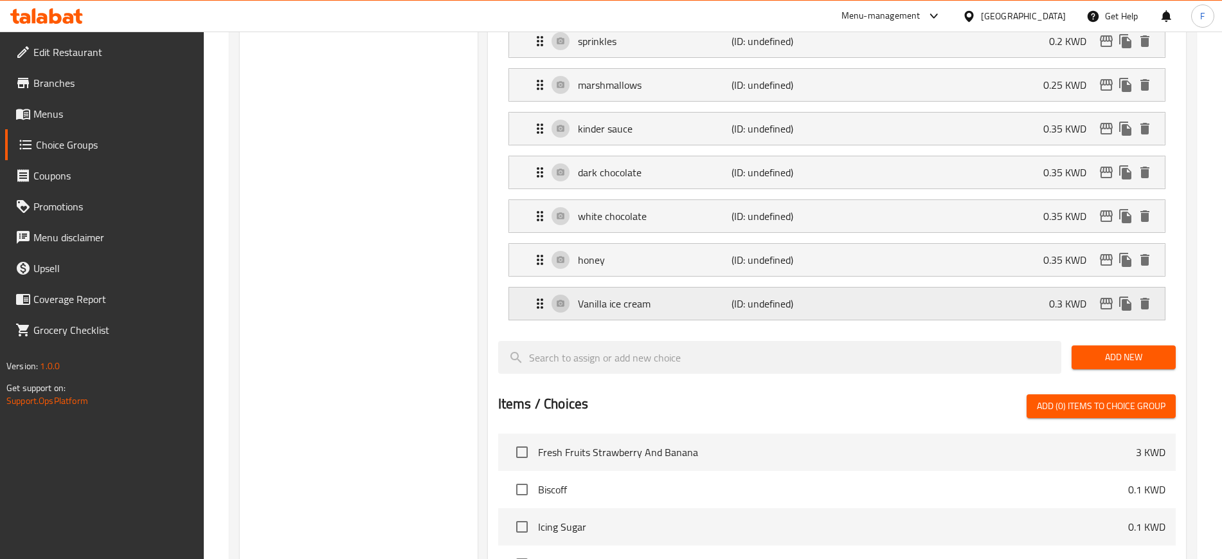
click at [998, 287] on div "Vanilla ice cream (ID: undefined) 0.3 KWD" at bounding box center [840, 303] width 617 height 32
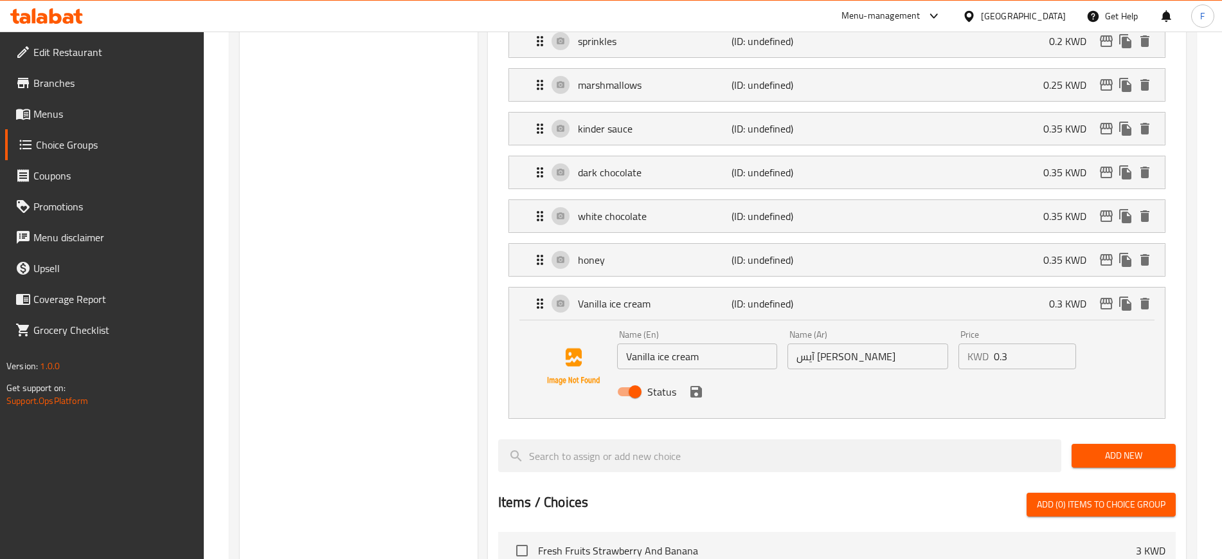
click at [807, 343] on input "آيس [PERSON_NAME]" at bounding box center [868, 356] width 161 height 26
type input "آيس [PERSON_NAME]"
click at [703, 382] on button "save" at bounding box center [696, 391] width 19 height 19
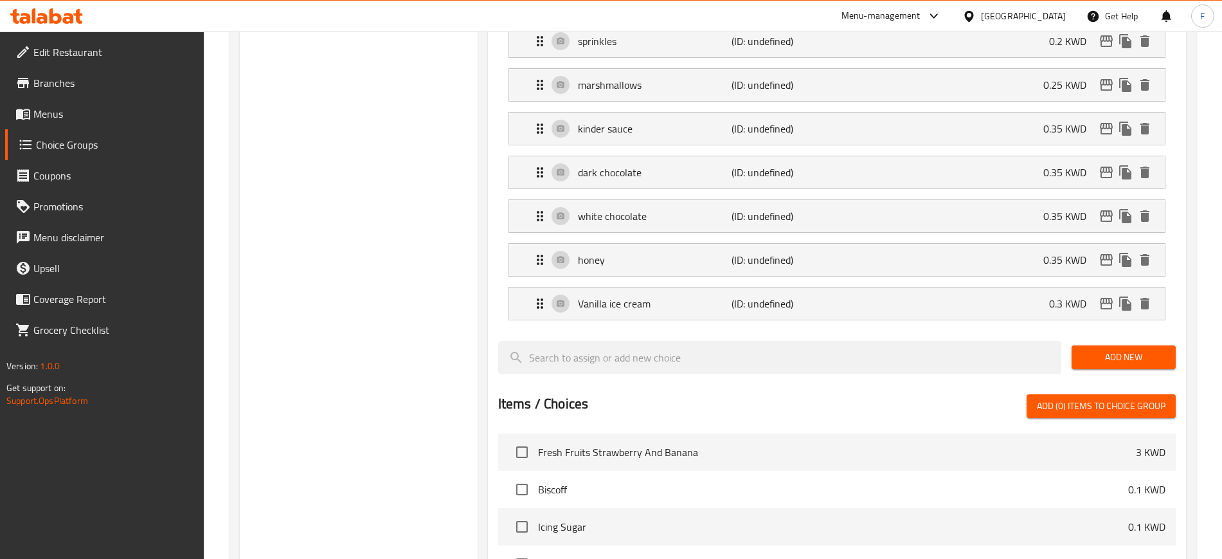
click at [1147, 349] on span "Add New" at bounding box center [1124, 357] width 84 height 16
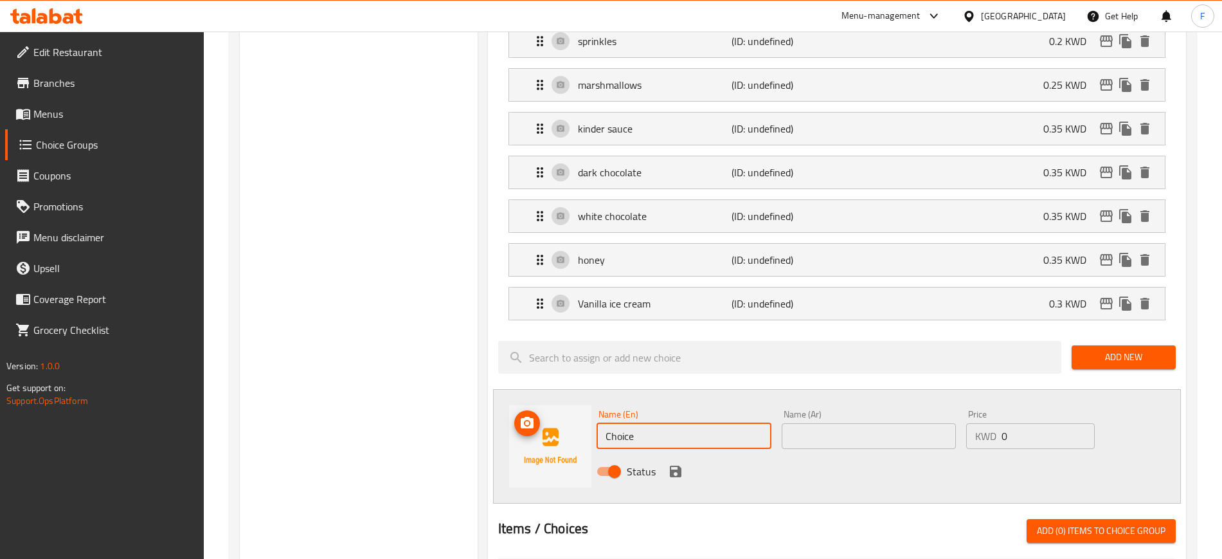
drag, startPoint x: 656, startPoint y: 409, endPoint x: 500, endPoint y: 423, distance: 156.9
click at [502, 423] on div "Name (En) Choice Name (En) Name (Ar) Name (Ar) Price KWD 0 Price Status" at bounding box center [837, 446] width 688 height 114
paste input "strawberry ice cream"
type input "strawberry ice cream"
click at [927, 414] on div "Name (Ar) Name (Ar)" at bounding box center [869, 429] width 185 height 50
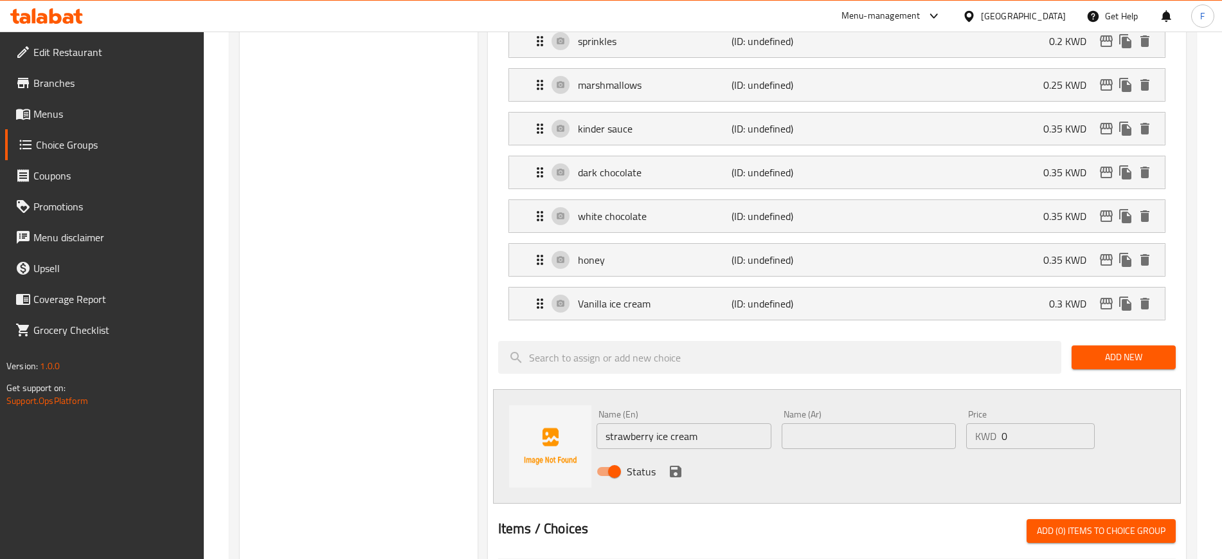
click at [913, 423] on input "text" at bounding box center [869, 436] width 175 height 26
paste input "آيس كريم الفراولة"
type input "آيس كريم الفراولة"
drag, startPoint x: 1013, startPoint y: 400, endPoint x: 891, endPoint y: 421, distance: 123.9
click at [891, 421] on div "Name (En) strawberry ice cream Name (En) Name (Ar) آيس كريم الفراولة Name (Ar) …" at bounding box center [869, 446] width 555 height 84
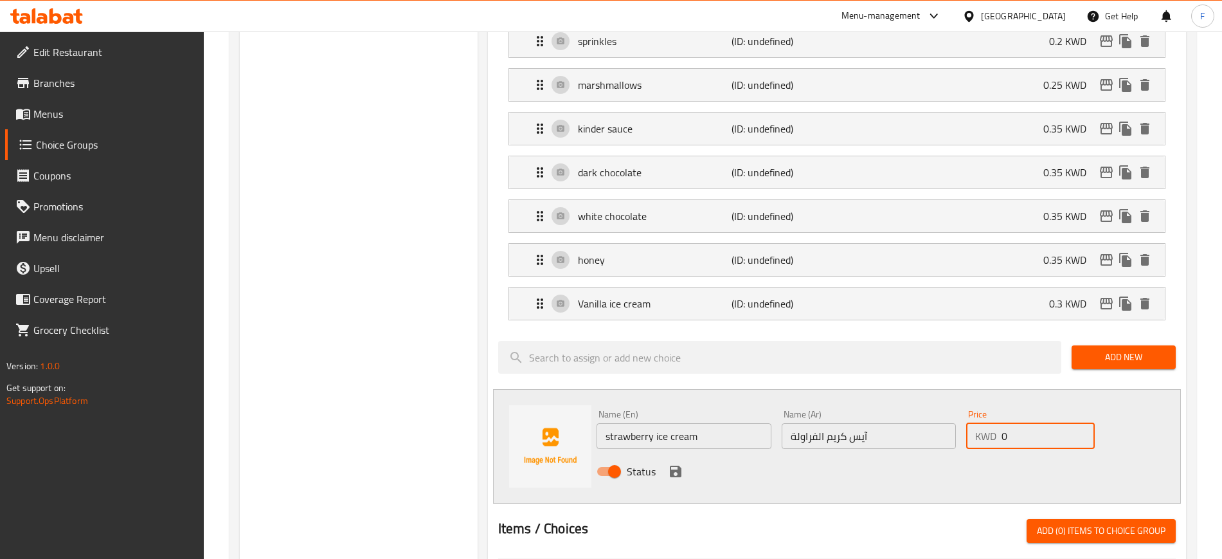
paste input ".3"
type input "0.3"
click at [672, 466] on icon "save" at bounding box center [676, 472] width 12 height 12
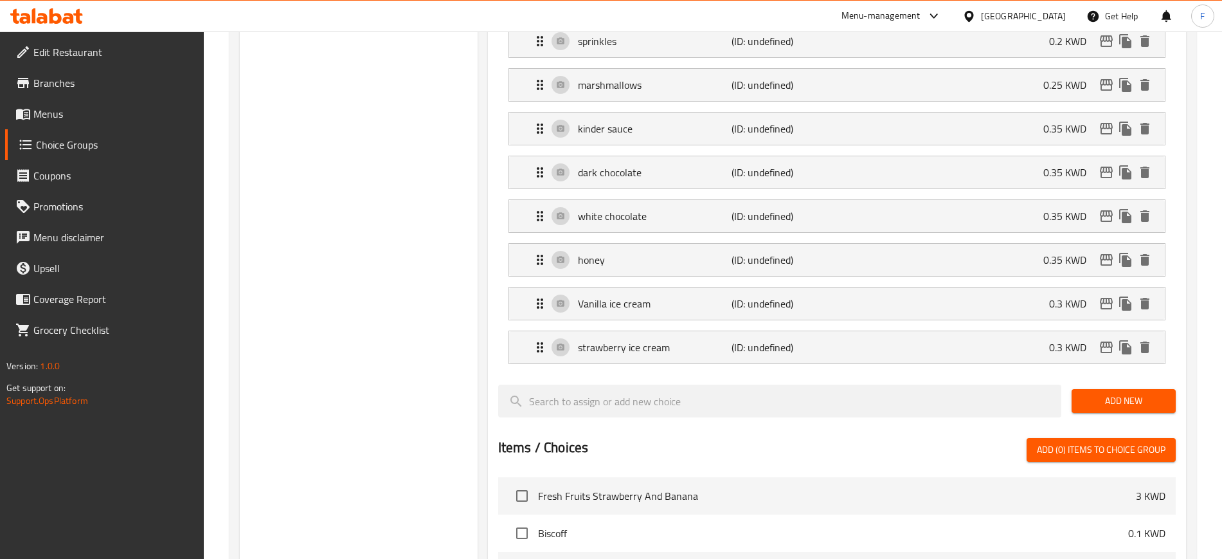
scroll to position [80, 0]
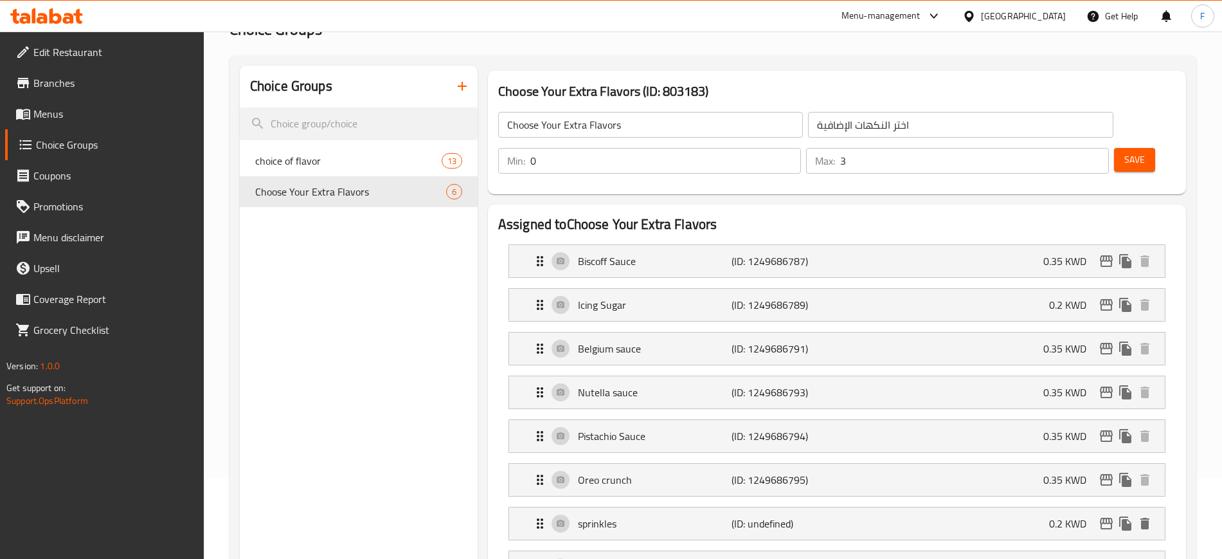
click at [1125, 152] on span "Save" at bounding box center [1135, 160] width 21 height 16
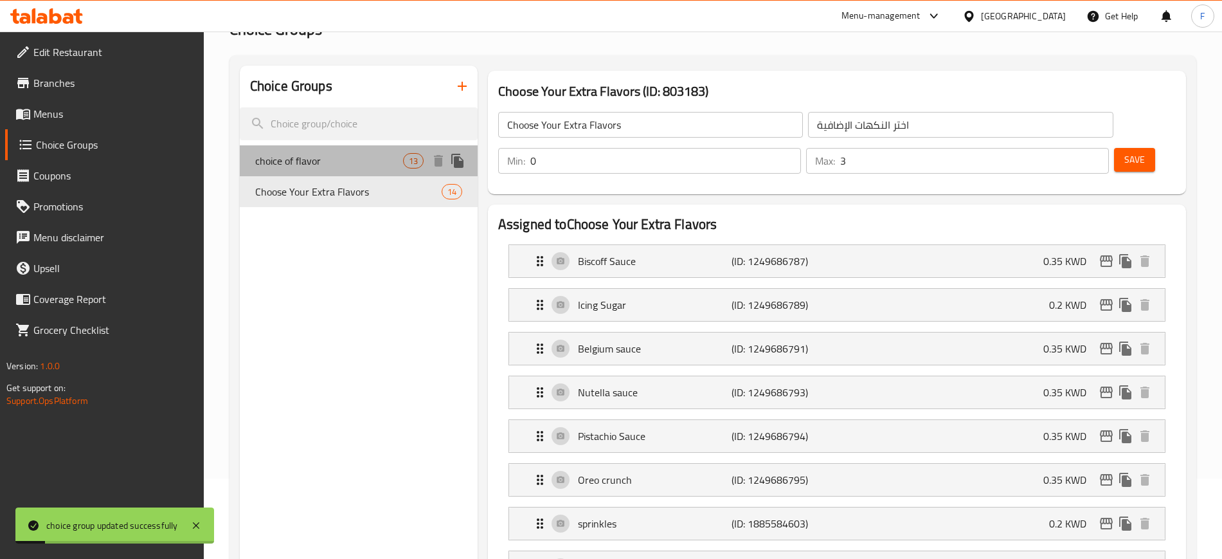
click at [357, 157] on span "choice of flavor" at bounding box center [329, 160] width 148 height 15
type input "choice of flavor"
type input "اختيار النكهة"
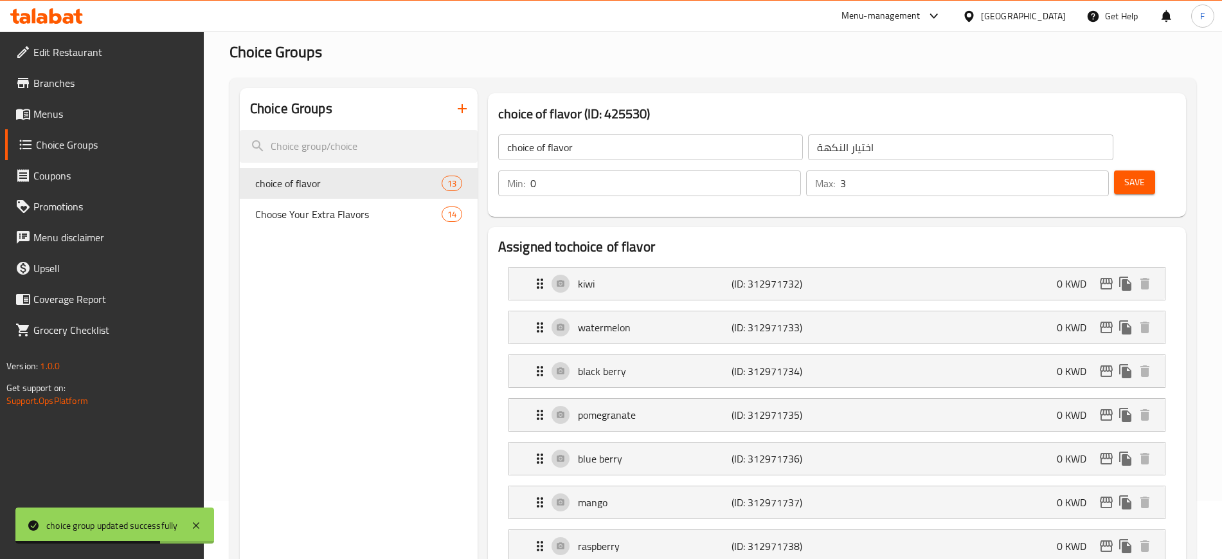
scroll to position [0, 0]
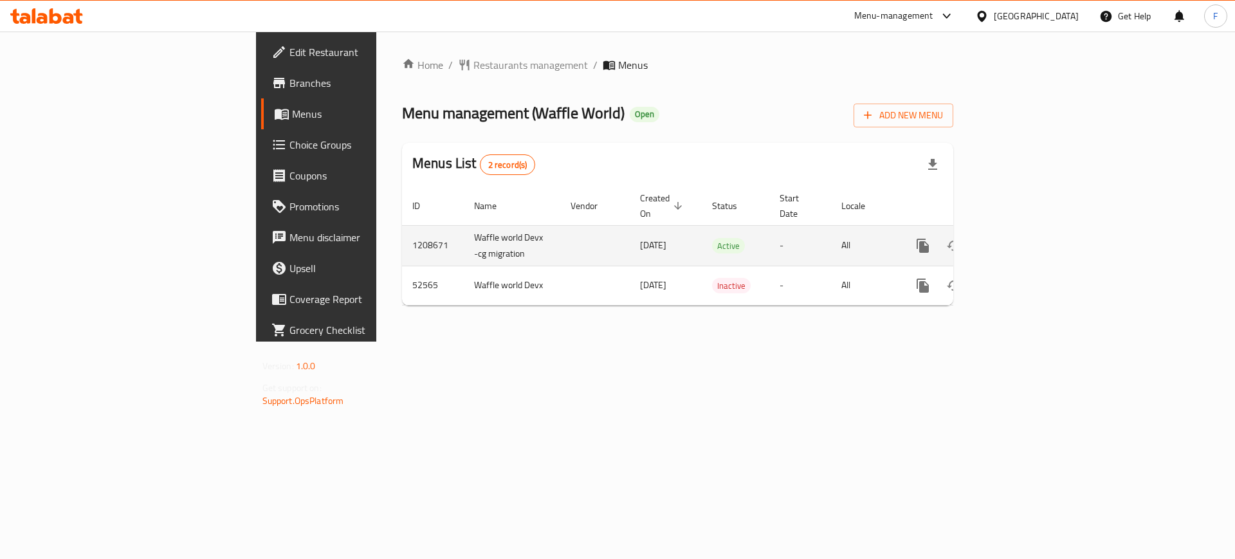
click at [1021, 240] on icon "enhanced table" at bounding box center [1015, 246] width 12 height 12
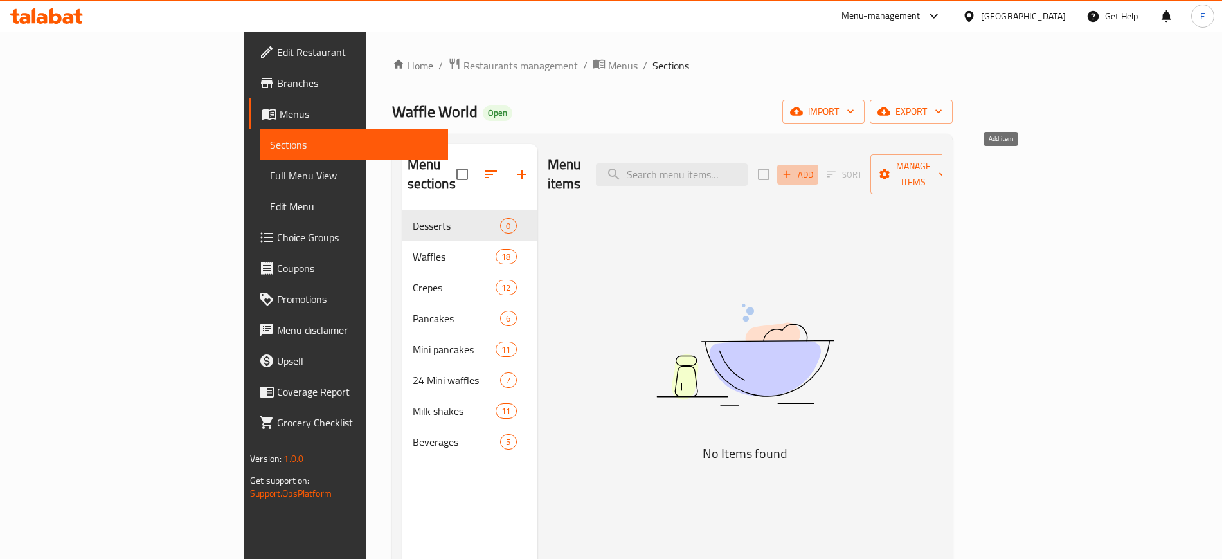
click at [815, 167] on span "Add" at bounding box center [798, 174] width 35 height 15
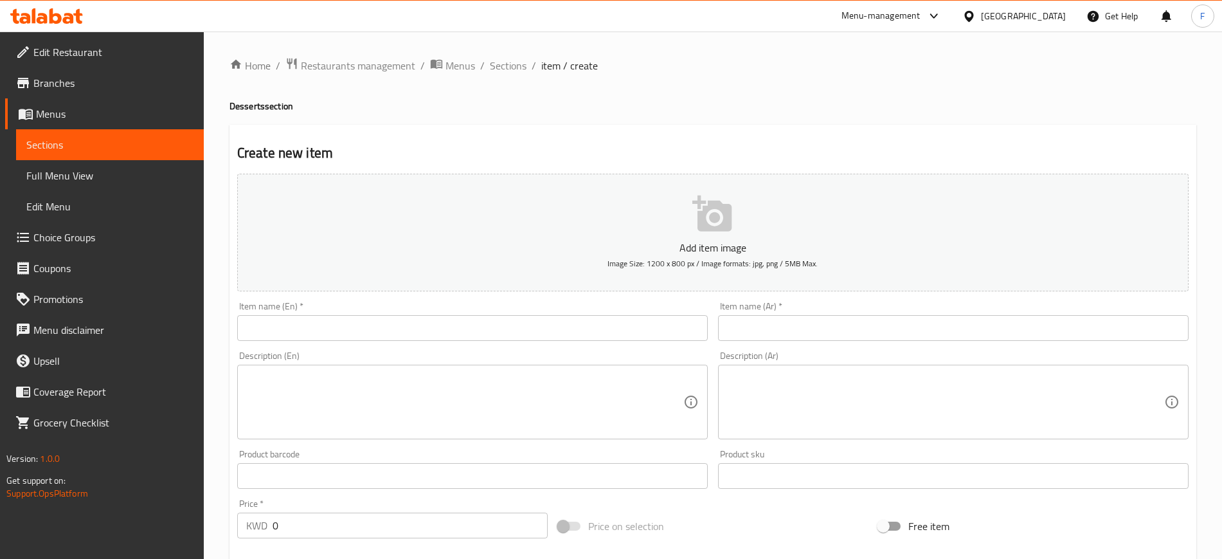
click at [514, 317] on input "text" at bounding box center [472, 328] width 471 height 26
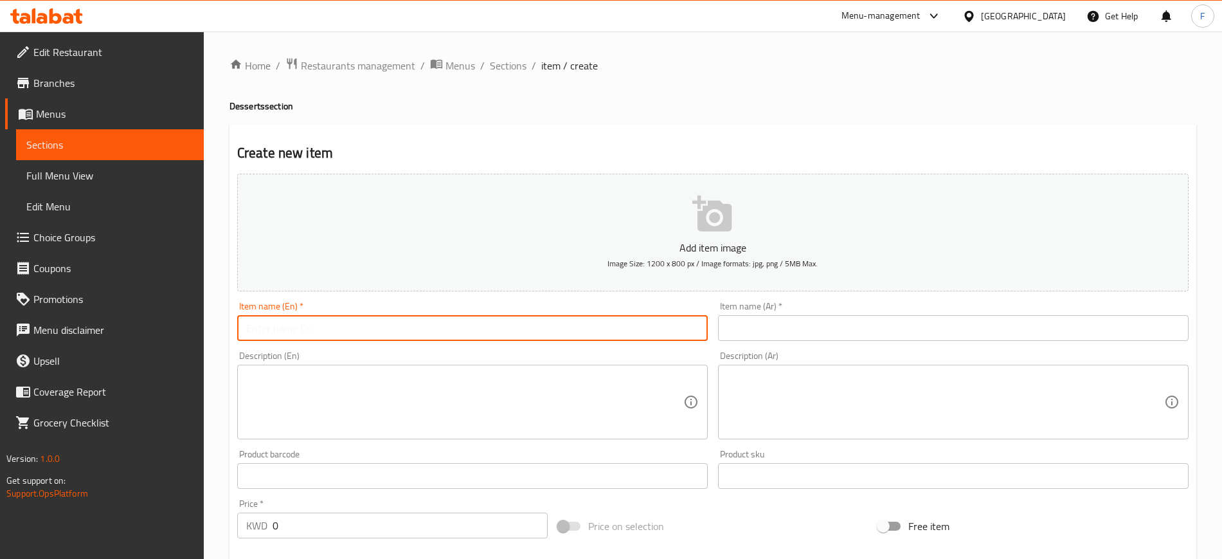
paste input "the strawberry cup"
type input "the strawberry cup"
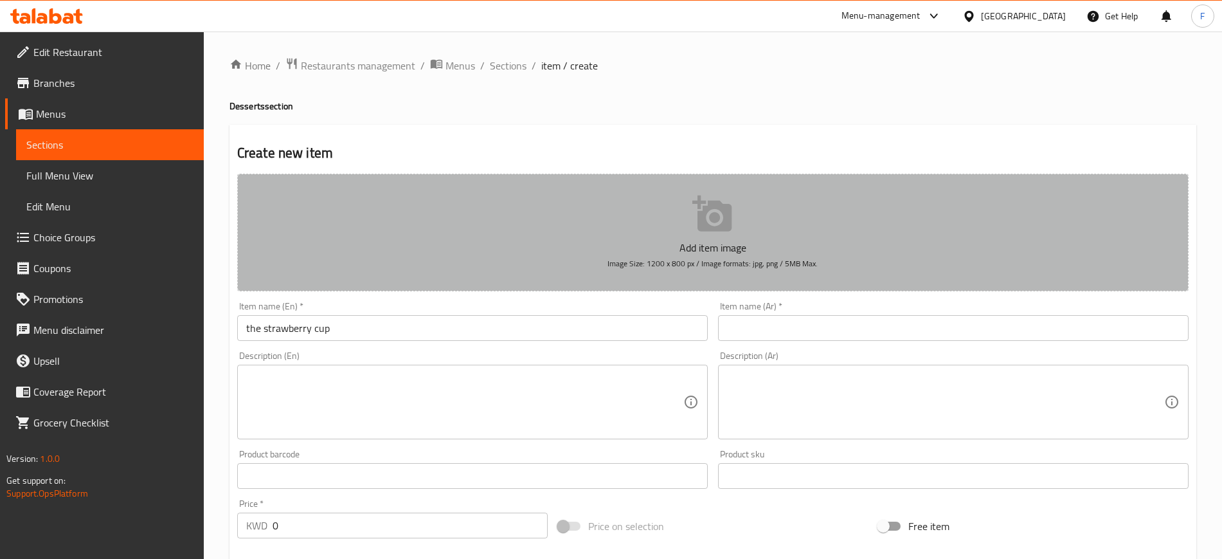
click at [741, 192] on button "Add item image Image Size: 1200 x 800 px / Image formats: jpg, png / 5MB Max." at bounding box center [713, 233] width 952 height 118
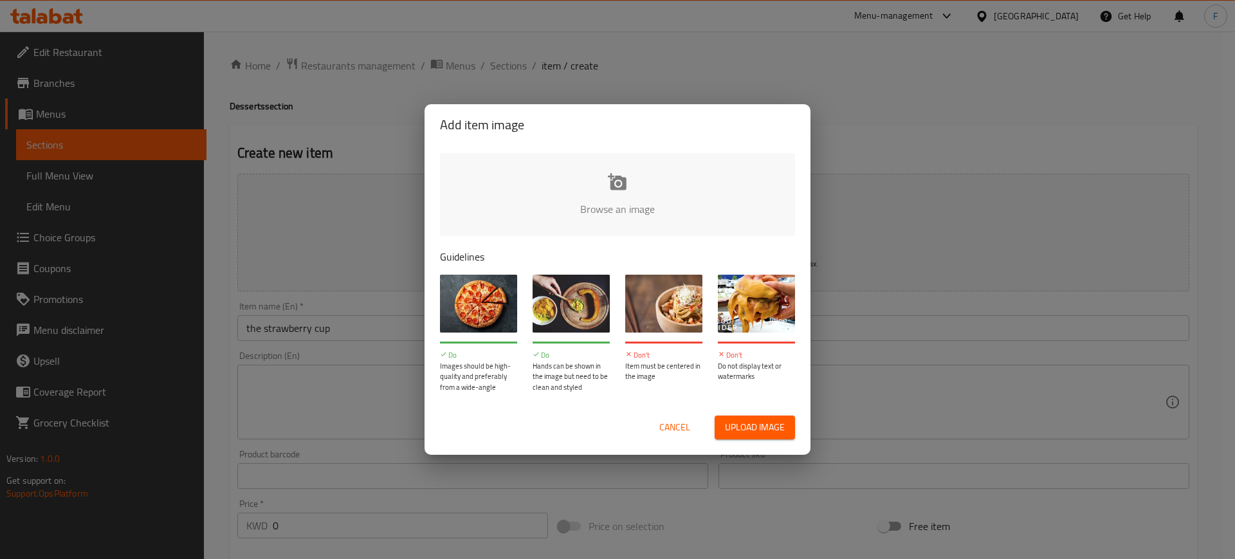
click at [612, 184] on input "file" at bounding box center [1052, 213] width 1224 height 120
type input "C:\fakepath\WhatsApp Image 2025-10-06 at 4.19.37 PM (1).jpeg"
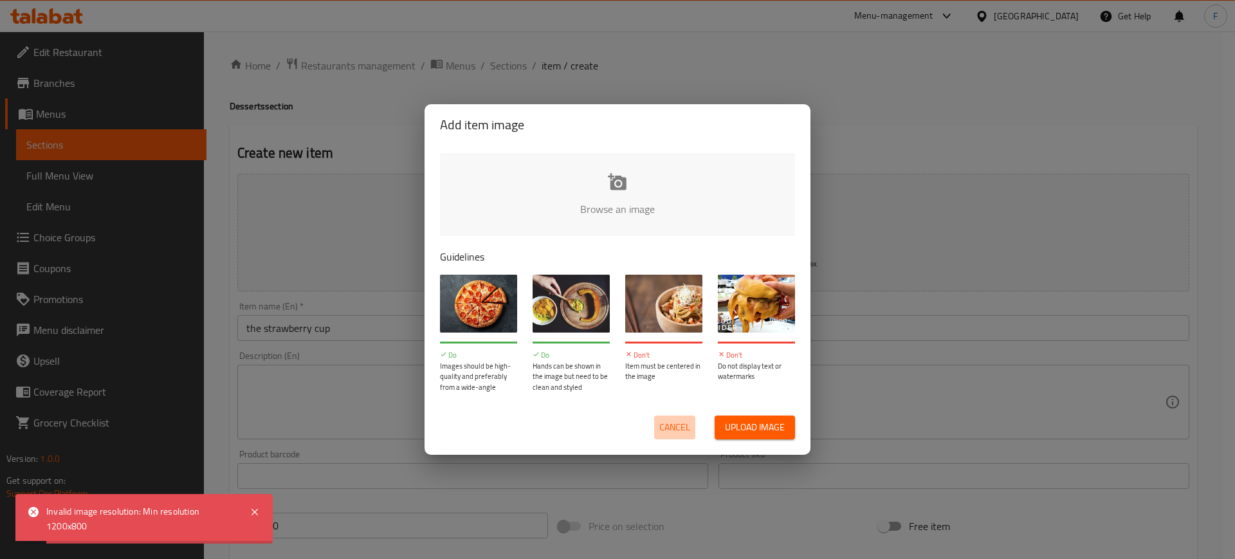
click at [676, 431] on span "Cancel" at bounding box center [674, 427] width 31 height 16
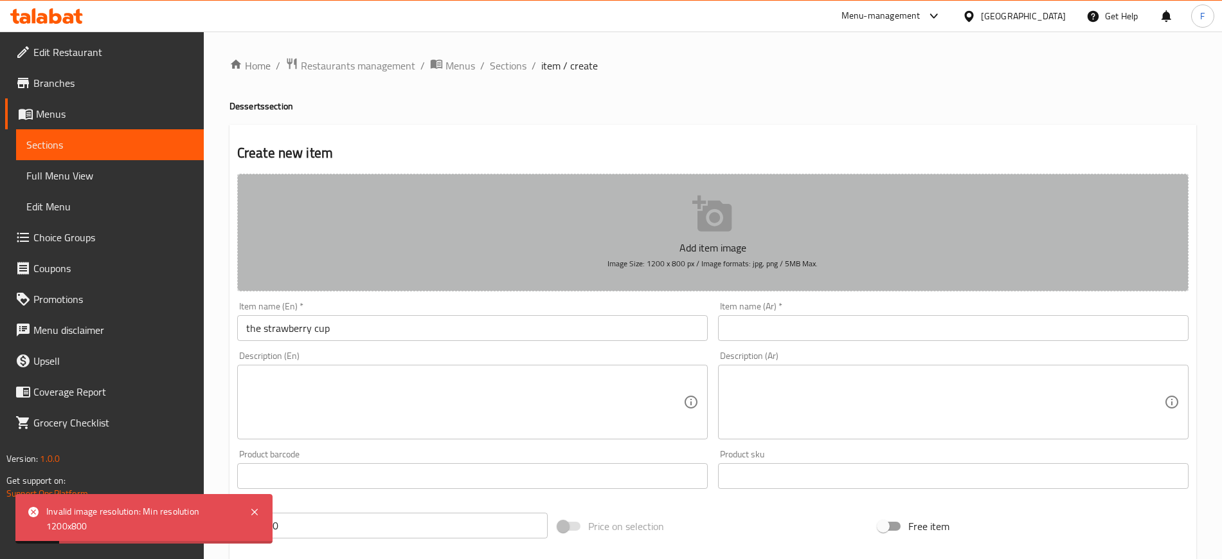
click at [640, 202] on button "Add item image Image Size: 1200 x 800 px / Image formats: jpg, png / 5MB Max." at bounding box center [713, 233] width 952 height 118
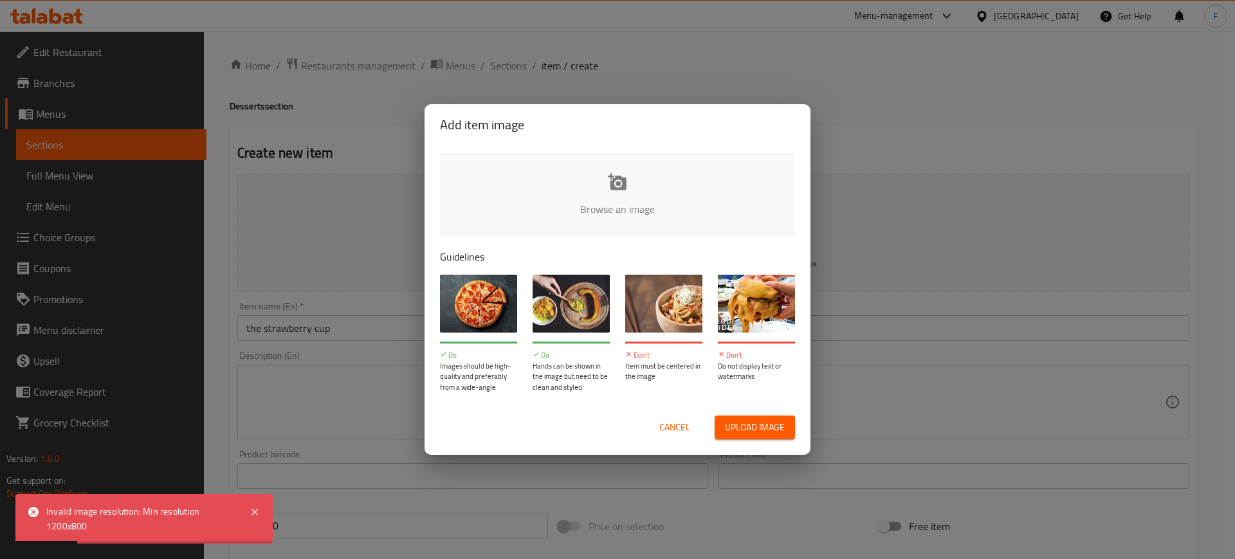
click at [616, 221] on input "file" at bounding box center [1052, 213] width 1224 height 120
type input "C:\fakepath\WhatsApp Image 2025-10-06 at 4.19.37 PM.jpeg"
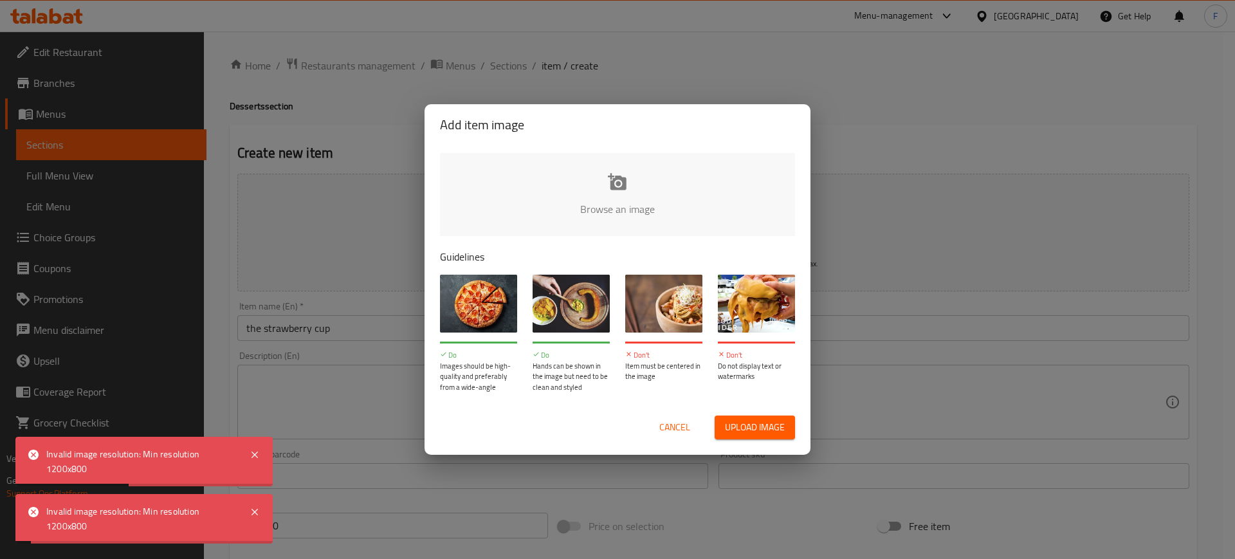
click at [680, 431] on span "Cancel" at bounding box center [674, 427] width 31 height 16
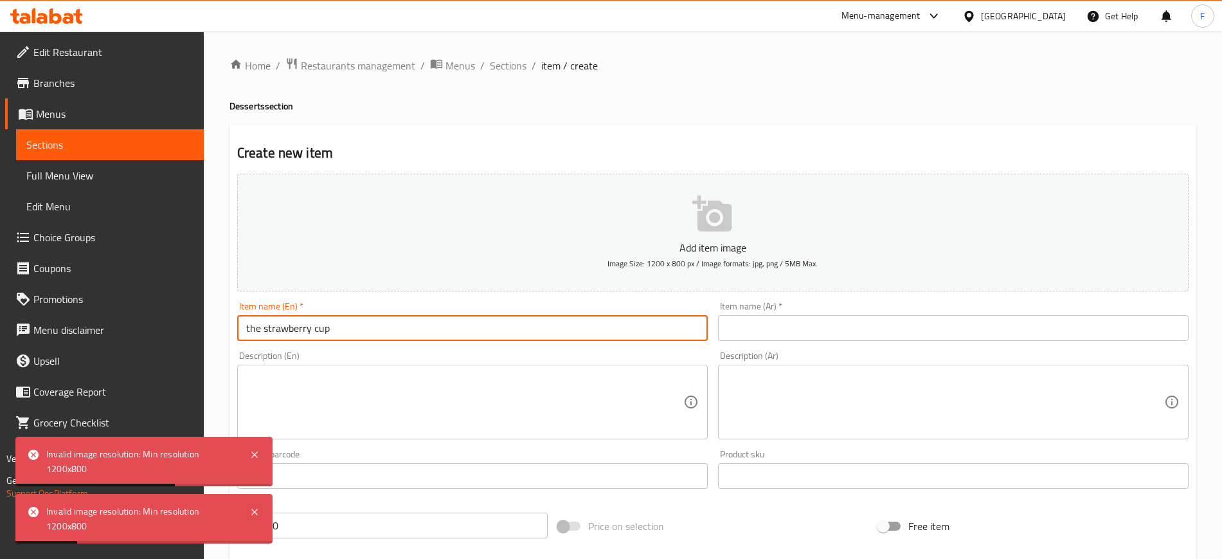
click at [250, 325] on input "the strawberry cup" at bounding box center [472, 328] width 471 height 26
click at [269, 327] on input "The strawberry cup" at bounding box center [472, 328] width 471 height 26
type input "The Strawberry cup"
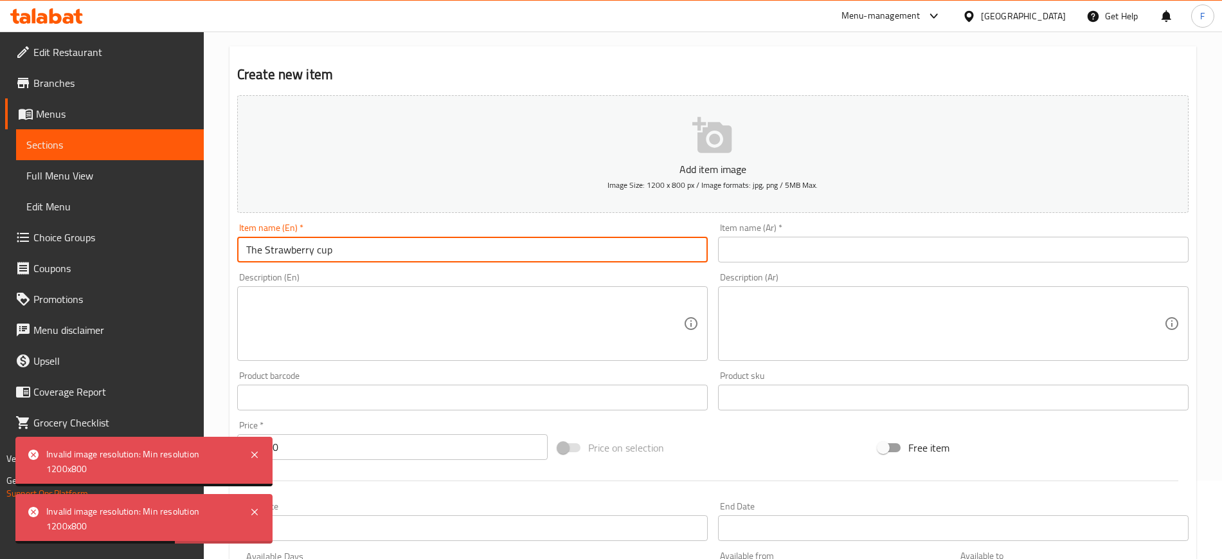
scroll to position [161, 0]
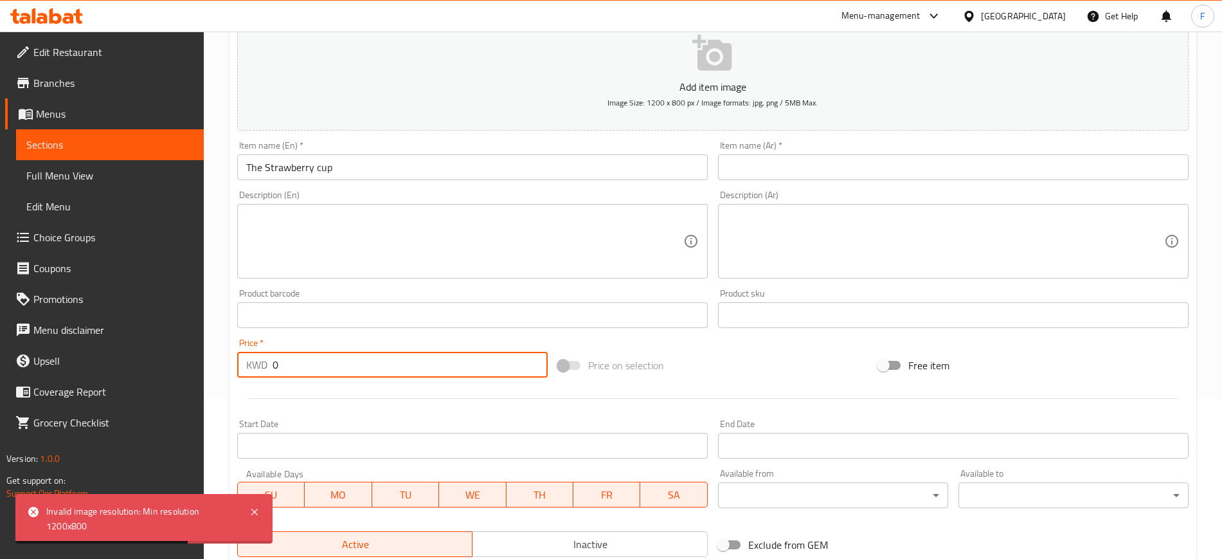
drag, startPoint x: 338, startPoint y: 353, endPoint x: 267, endPoint y: 352, distance: 71.4
click at [267, 352] on div "KWD 0 Price *" at bounding box center [392, 365] width 311 height 26
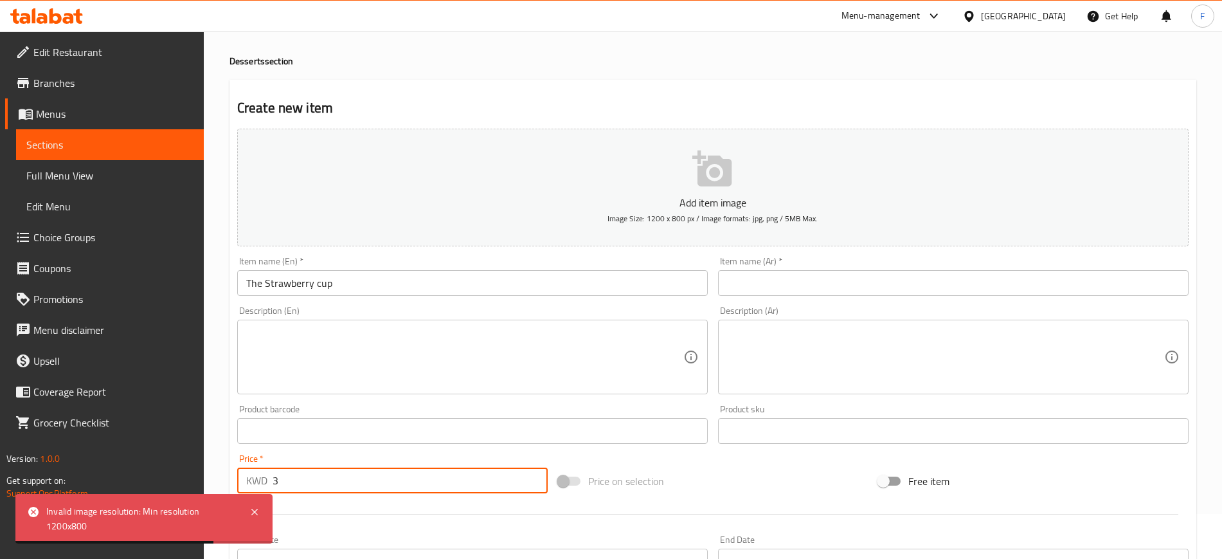
scroll to position [0, 0]
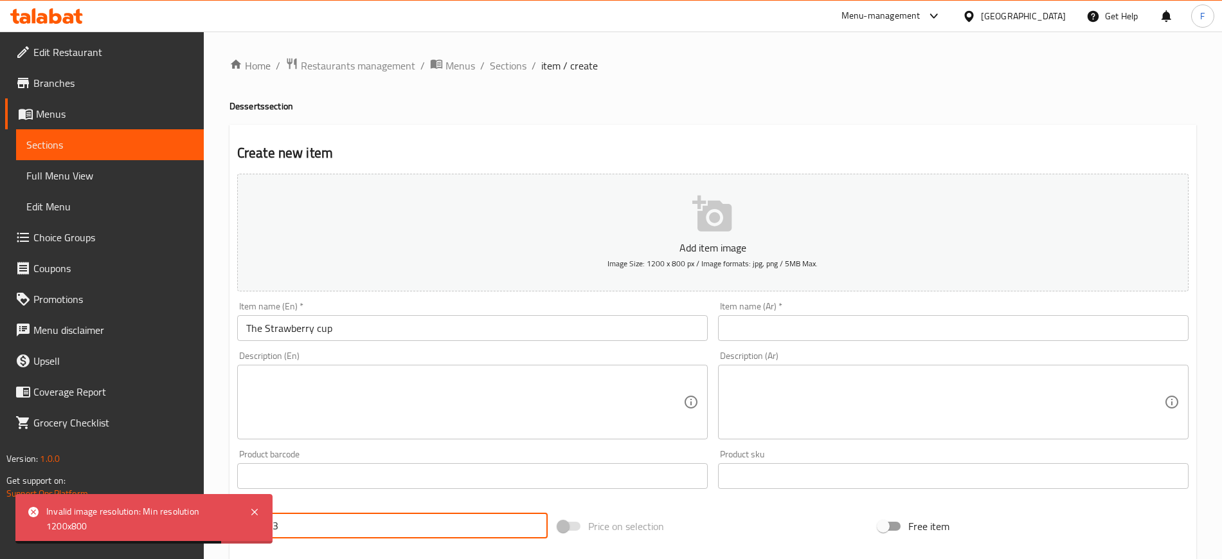
type input "3"
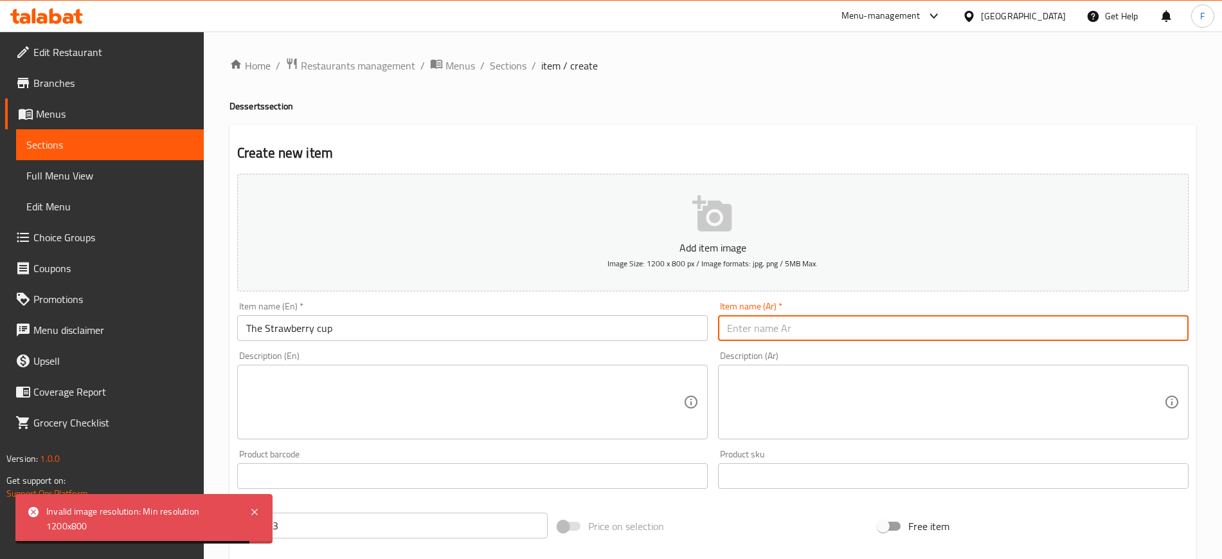
click at [781, 316] on input "text" at bounding box center [953, 328] width 471 height 26
paste input "كوب الفراولة"
type input "كوب الفراولة"
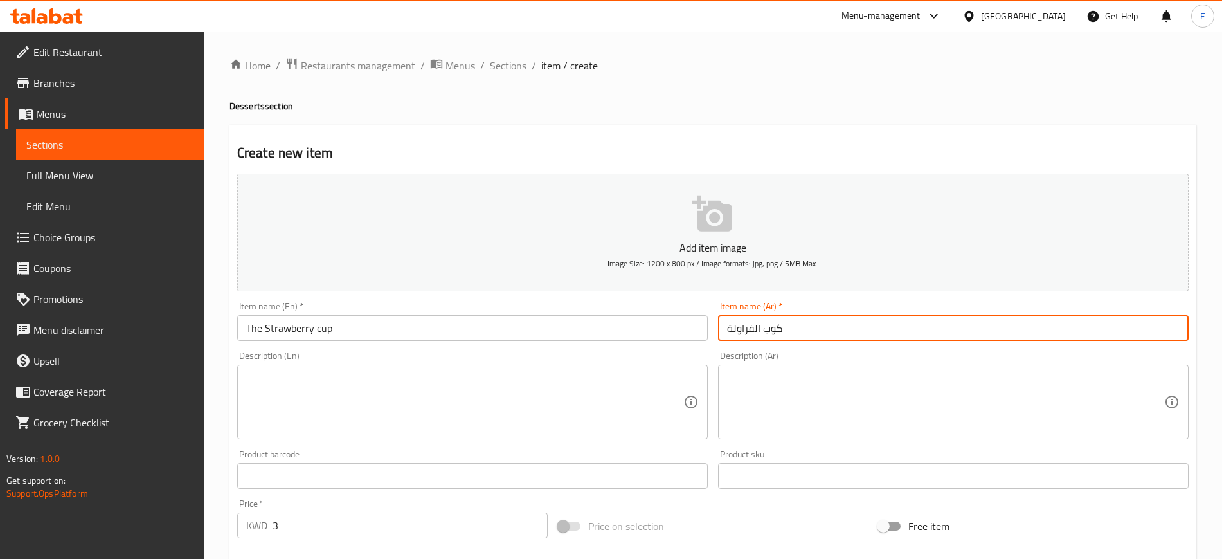
click at [410, 377] on textarea at bounding box center [464, 402] width 437 height 61
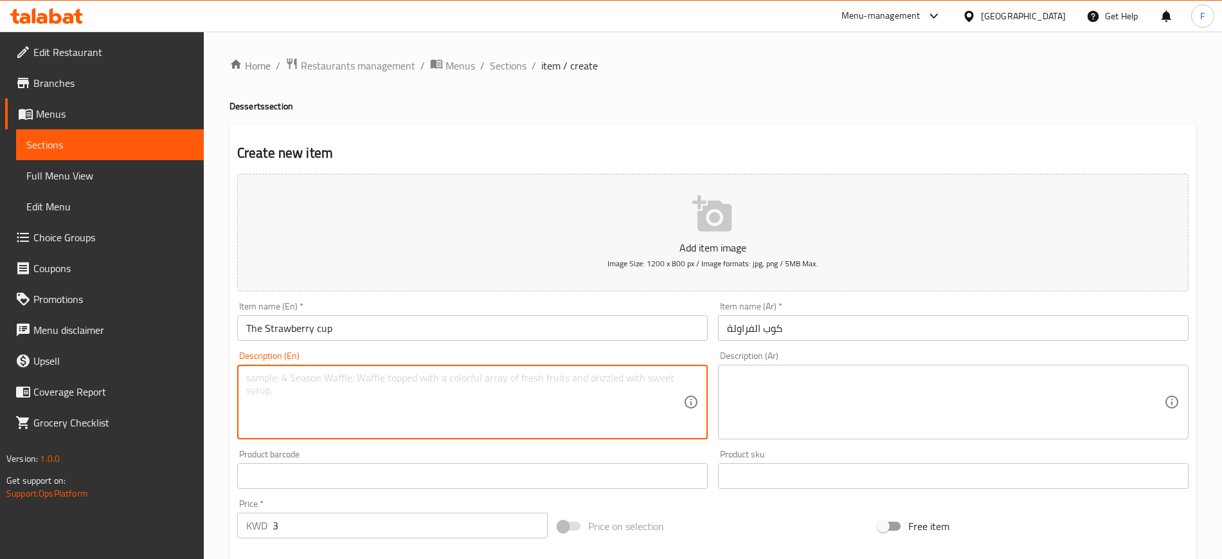
paste textarea "serves with nutella sauce"
type textarea "serves with nutella sauce"
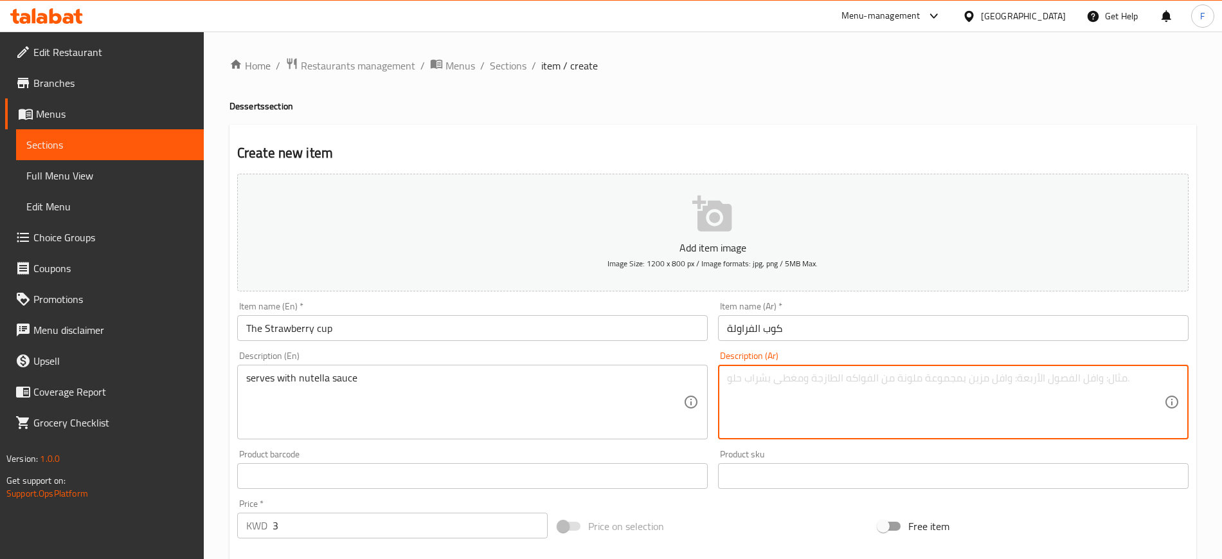
click at [788, 394] on textarea at bounding box center [945, 402] width 437 height 61
paste textarea "يقدم مع صلصة النوتيلا"
click at [768, 376] on textarea "يقدم مع صلصة النوتيلا" at bounding box center [945, 402] width 437 height 61
click at [764, 410] on textarea "يقدم مع صوص النوتيلا" at bounding box center [945, 402] width 437 height 61
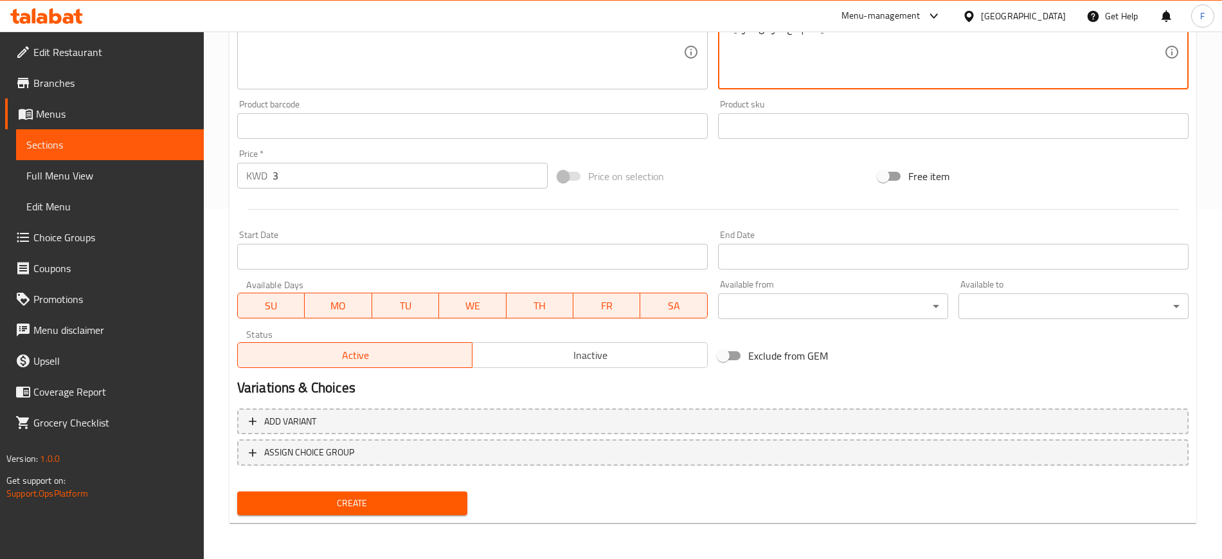
type textarea "يقدم مع صوص النوتيلا"
click at [325, 491] on button "Create" at bounding box center [352, 503] width 230 height 24
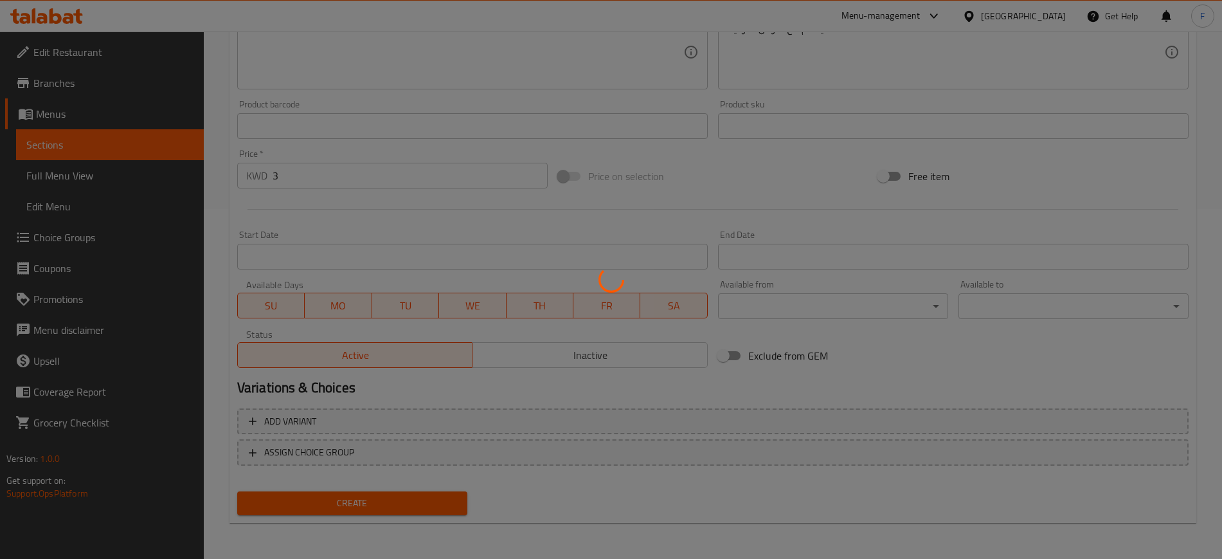
scroll to position [23, 0]
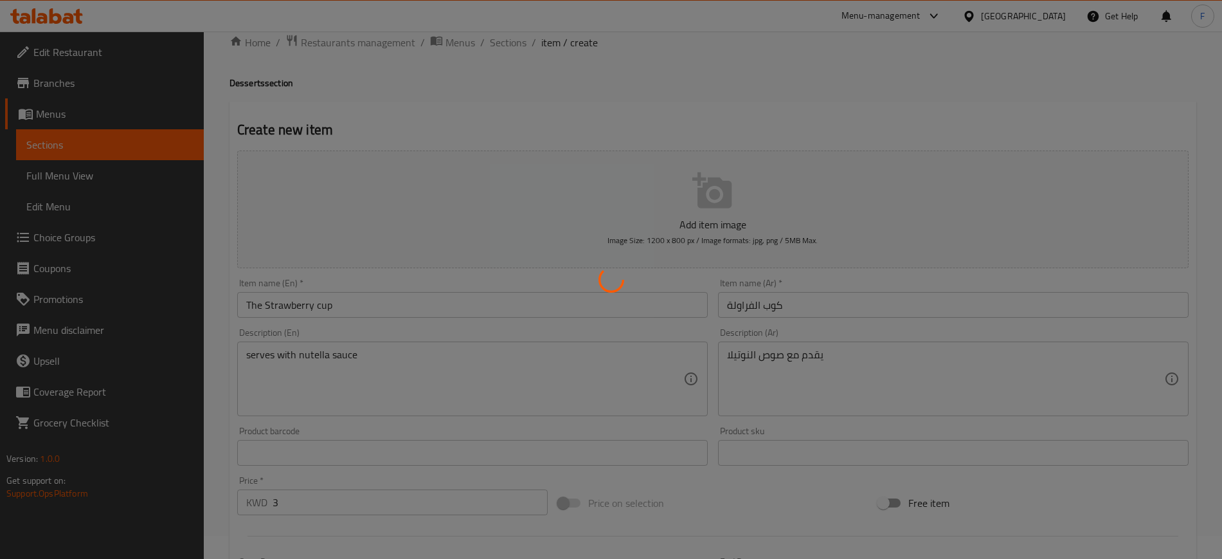
type input "0"
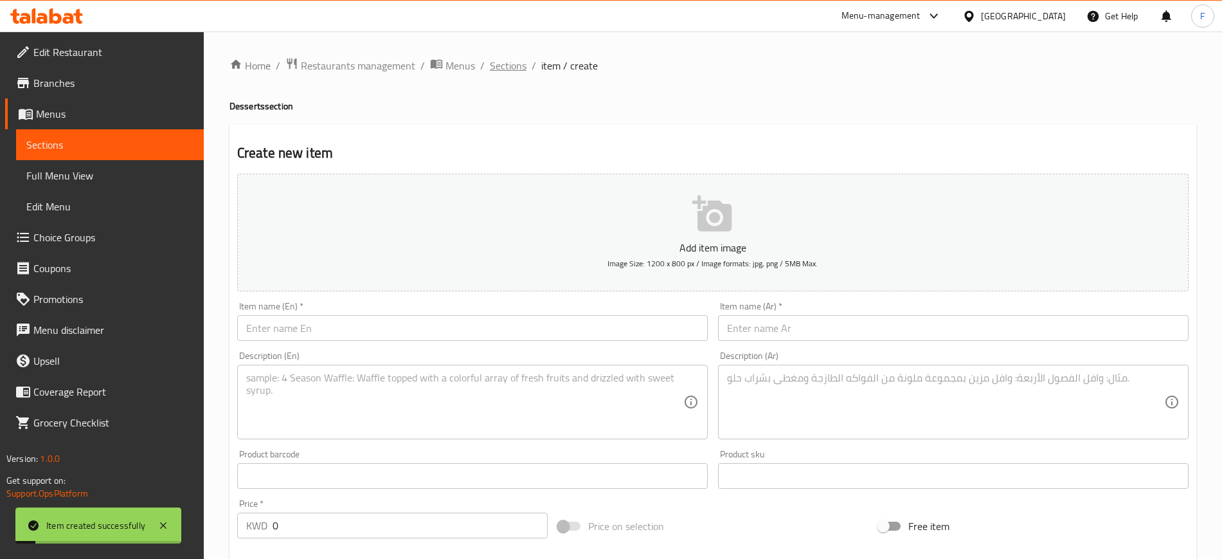
click at [509, 62] on span "Sections" at bounding box center [508, 65] width 37 height 15
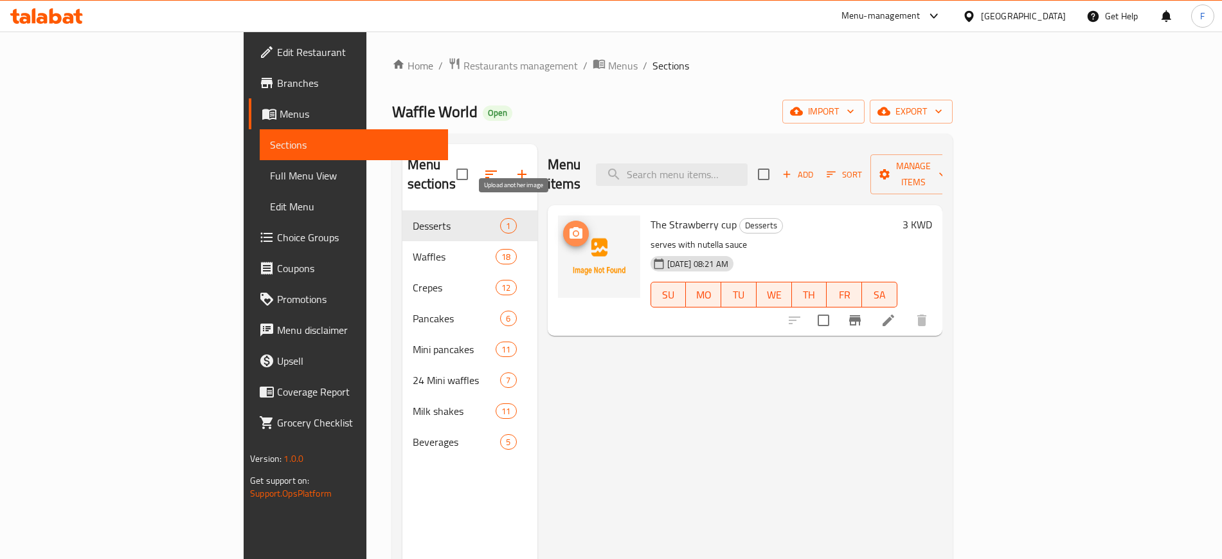
click at [570, 227] on icon "upload picture" at bounding box center [576, 233] width 13 height 12
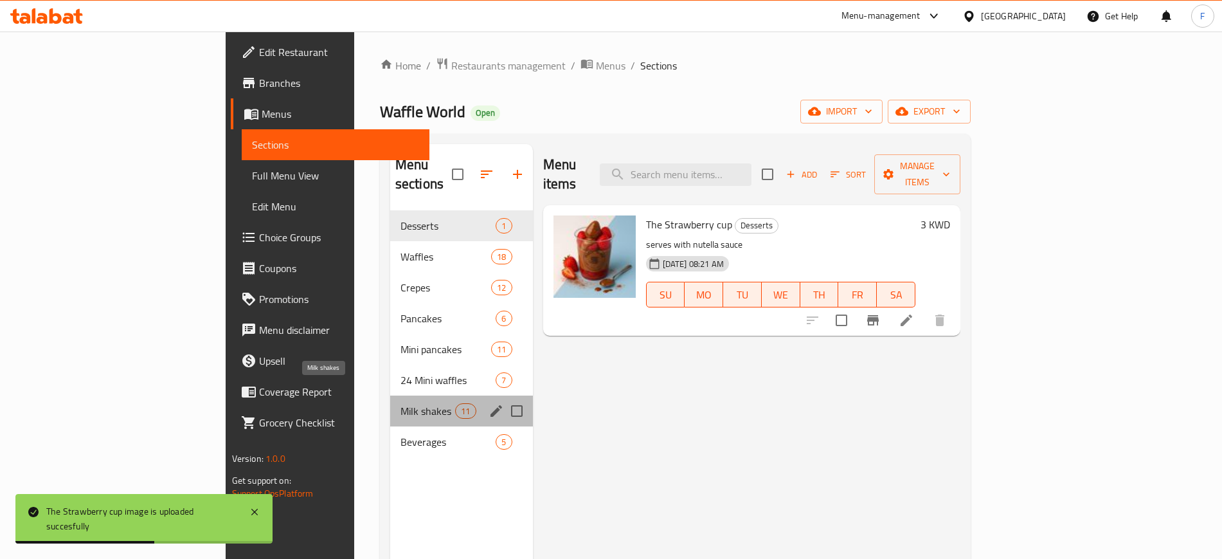
click at [401, 403] on span "Milk shakes" at bounding box center [428, 410] width 55 height 15
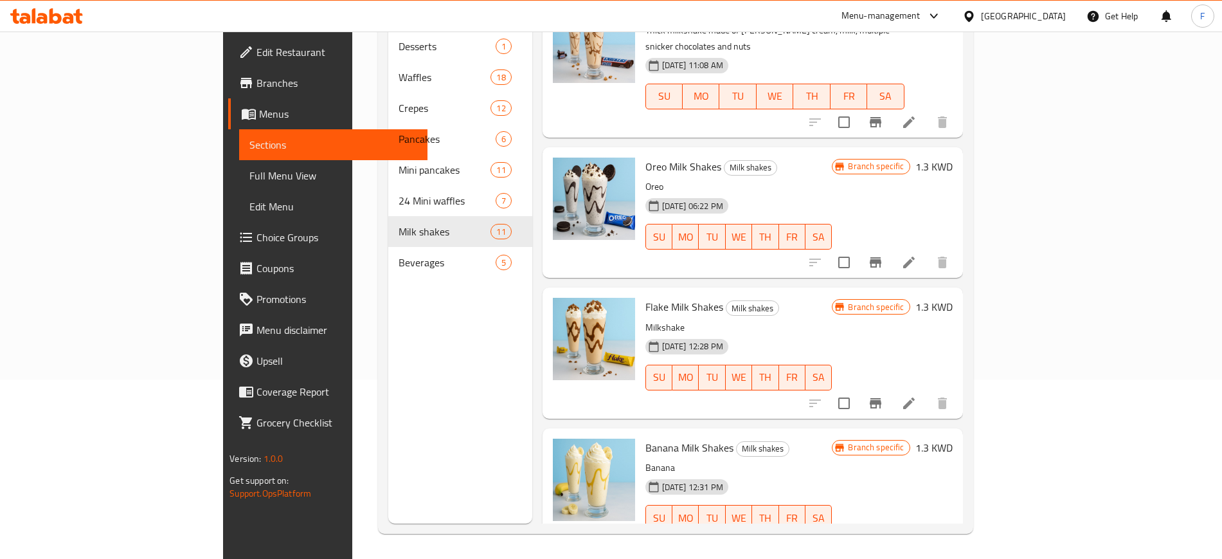
scroll to position [180, 0]
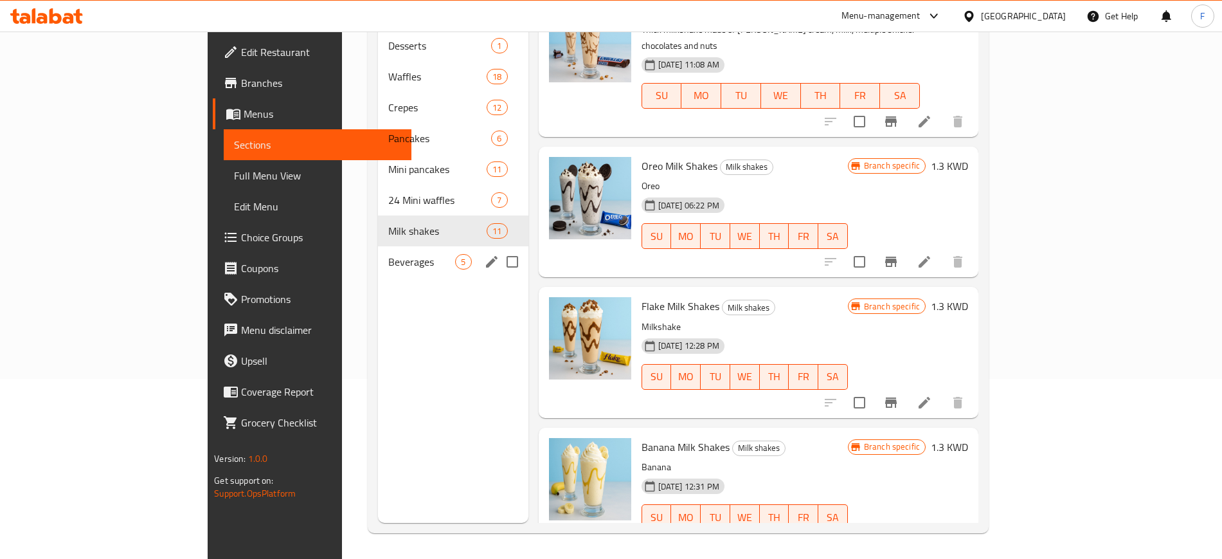
click at [378, 246] on div "Beverages 5" at bounding box center [453, 261] width 150 height 31
